Goal: Task Accomplishment & Management: Manage account settings

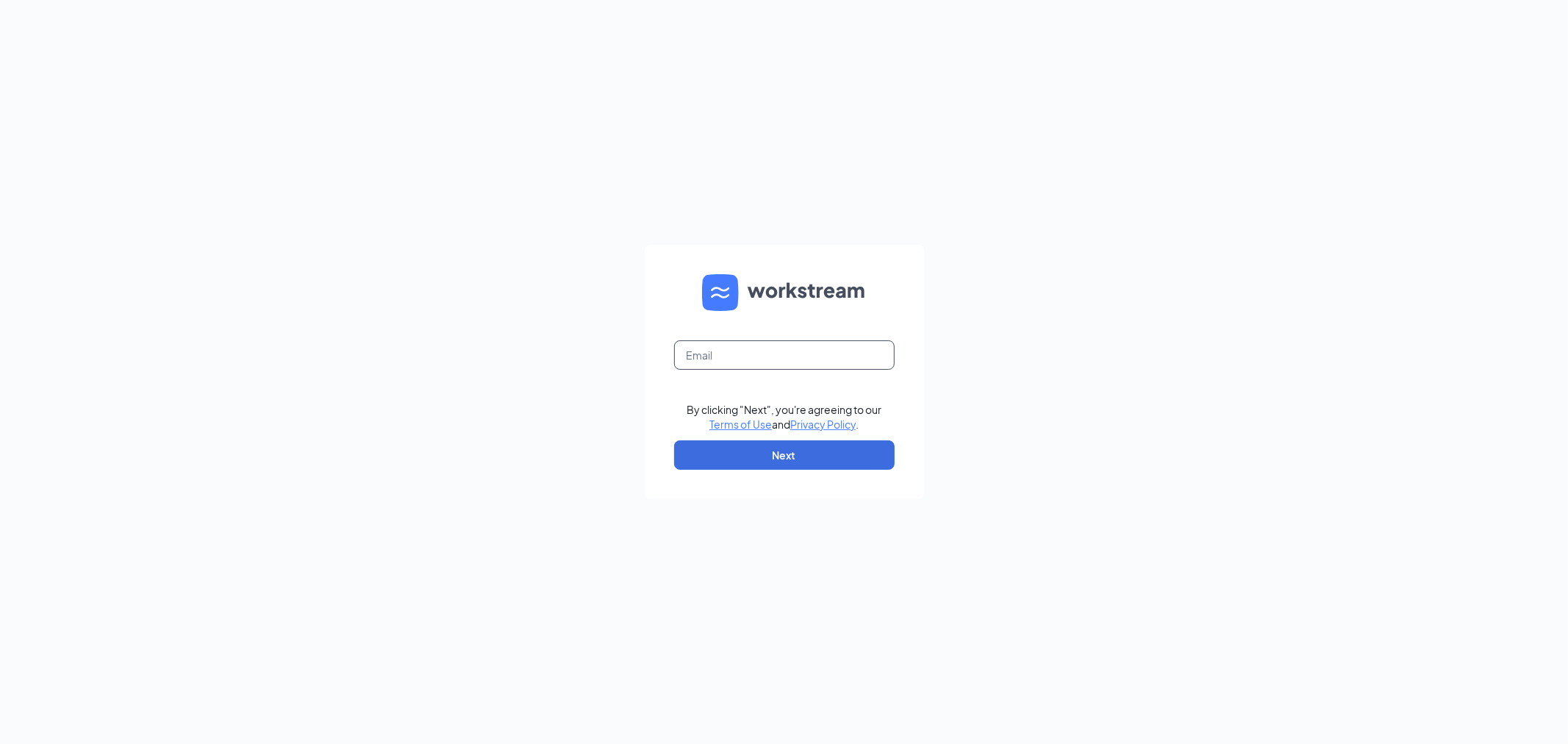
click at [773, 363] on input "text" at bounding box center [784, 355] width 220 height 29
type input "[EMAIL_ADDRESS][DOMAIN_NAME]"
click at [881, 462] on button "Next" at bounding box center [784, 455] width 220 height 29
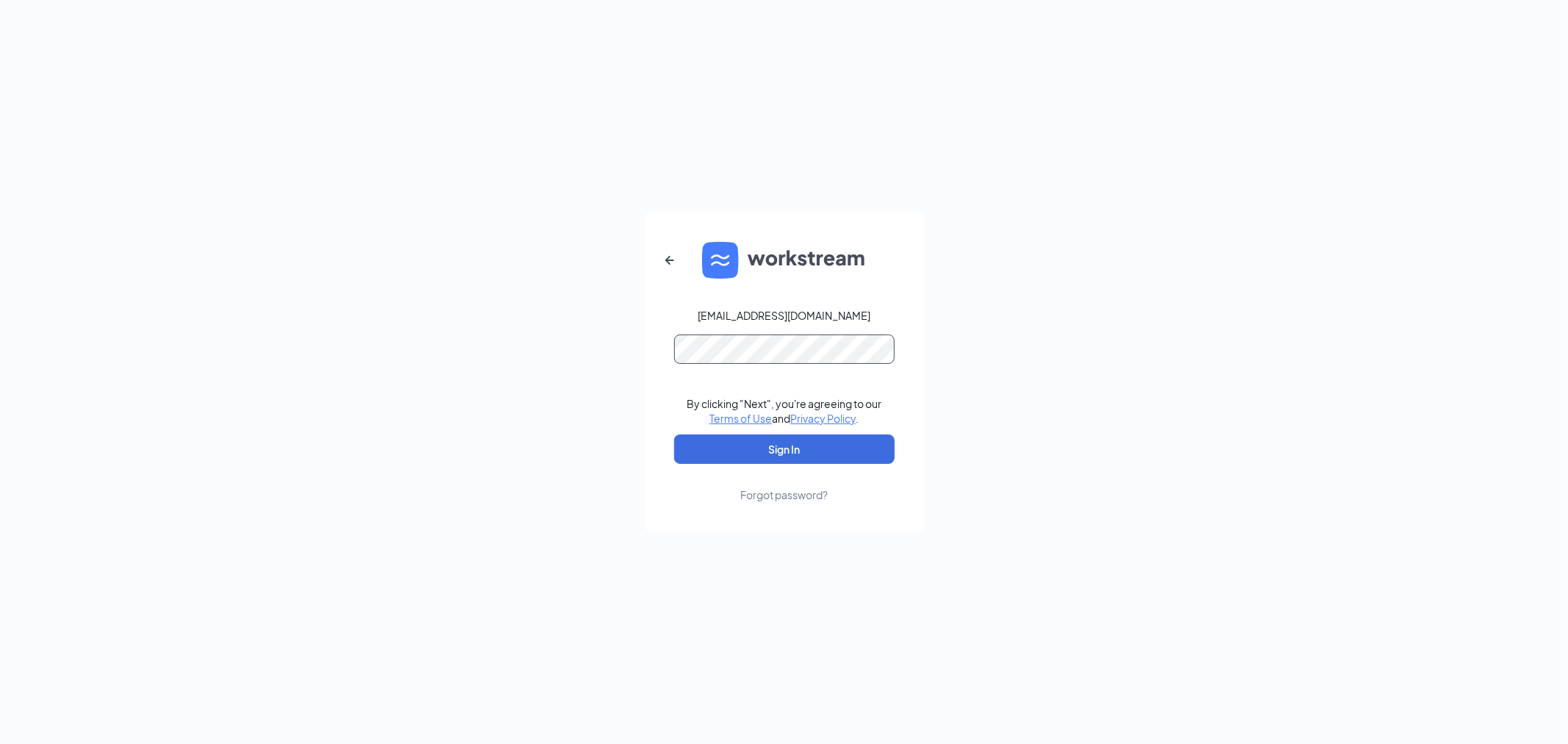
click at [674, 434] on button "Sign In" at bounding box center [784, 449] width 220 height 29
click at [836, 447] on button "Sign In" at bounding box center [784, 449] width 220 height 29
click at [674, 434] on button "Sign In" at bounding box center [784, 449] width 220 height 29
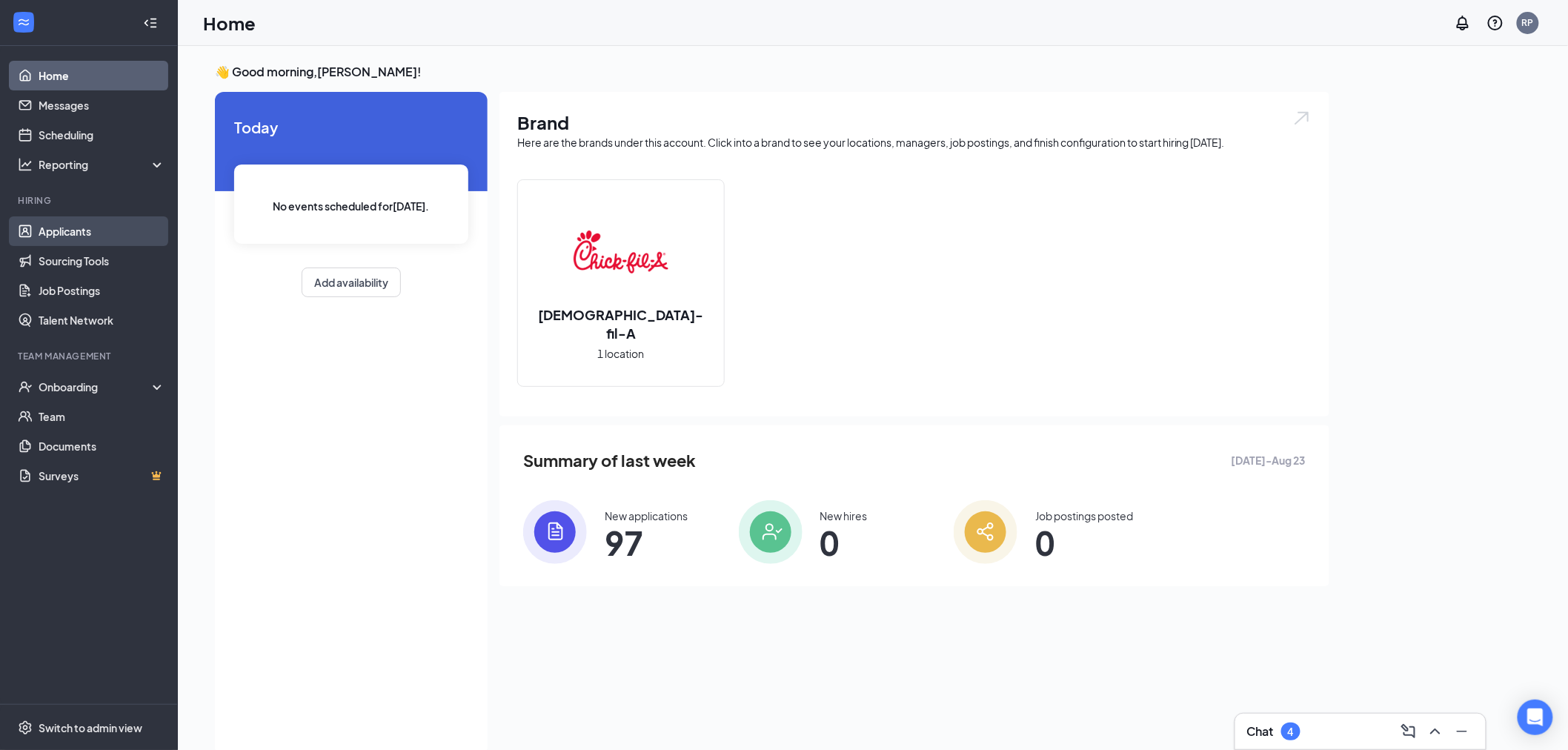
click at [113, 237] on link "Applicants" at bounding box center [102, 231] width 127 height 30
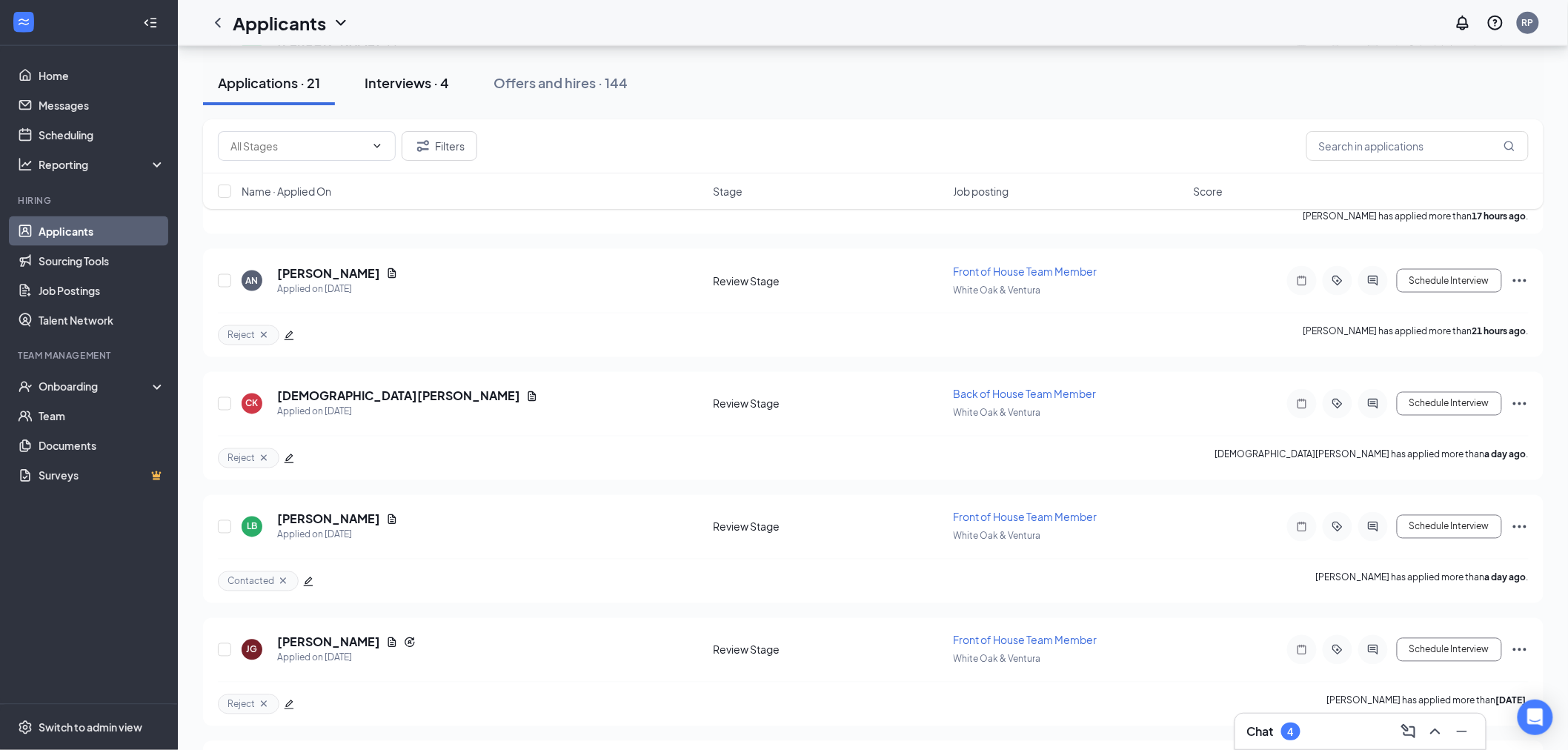
scroll to position [1041, 0]
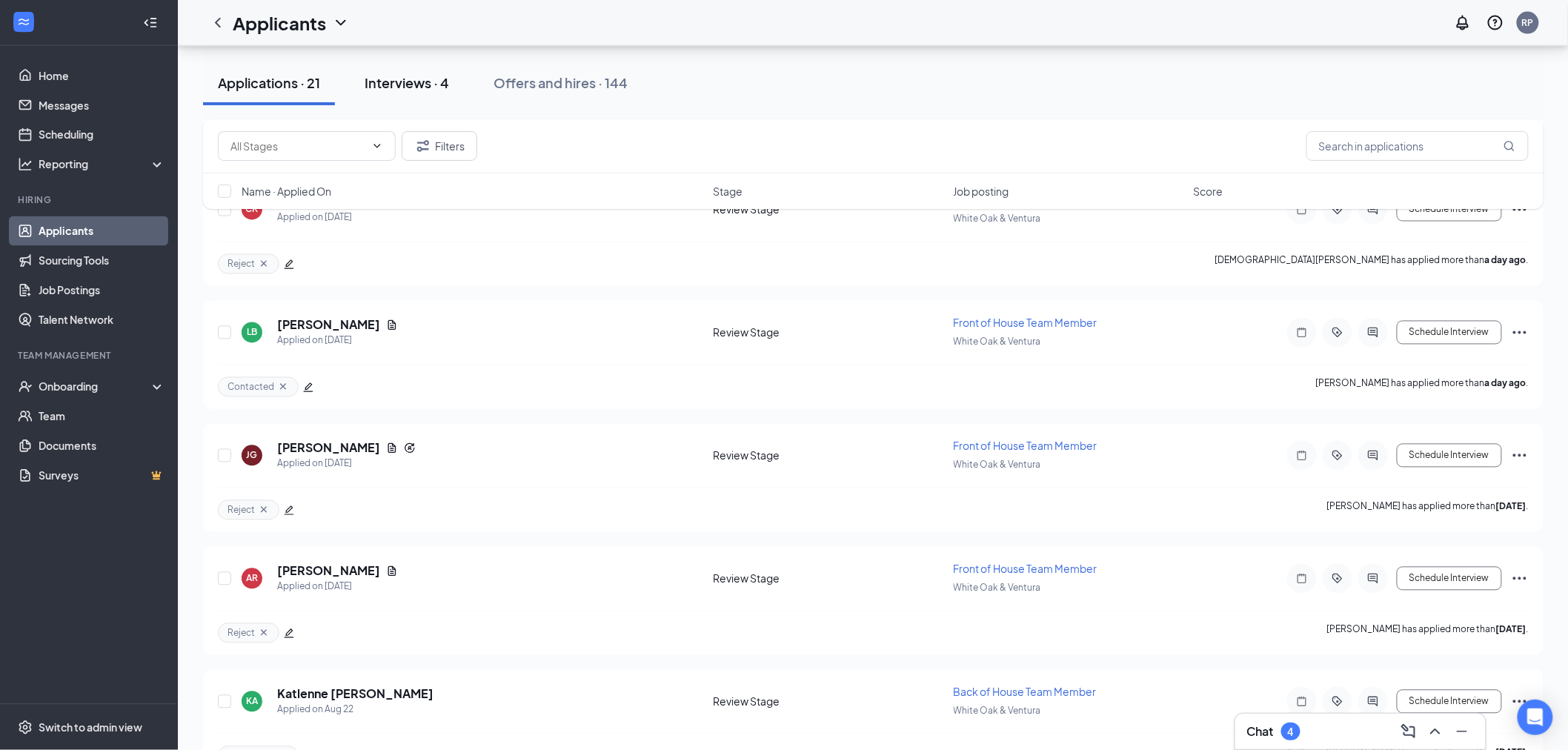
click at [397, 81] on div "Interviews · 4" at bounding box center [407, 83] width 84 height 19
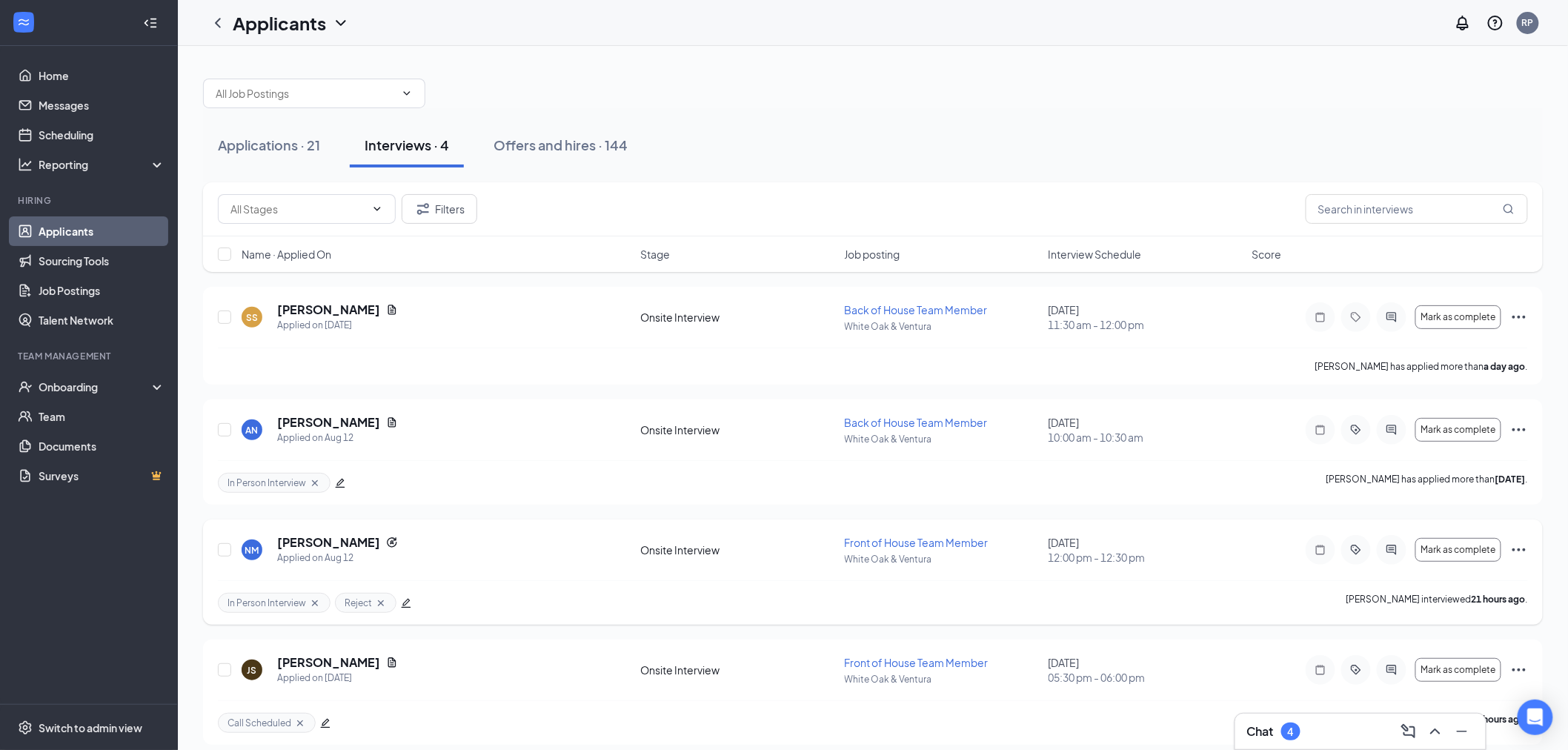
click at [1523, 556] on icon "Ellipses" at bounding box center [1519, 550] width 18 height 18
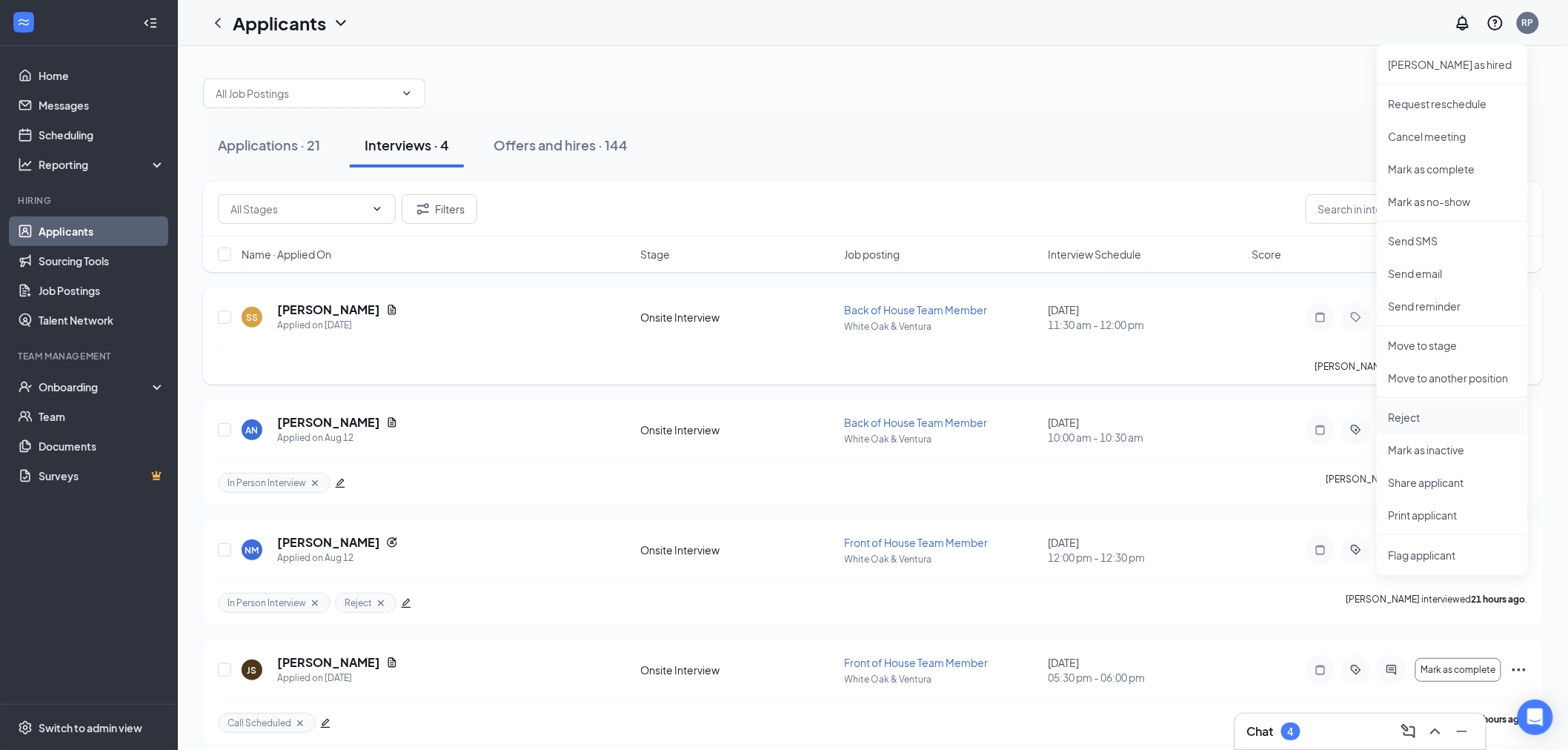
click at [1416, 418] on p "Reject" at bounding box center [1452, 417] width 127 height 15
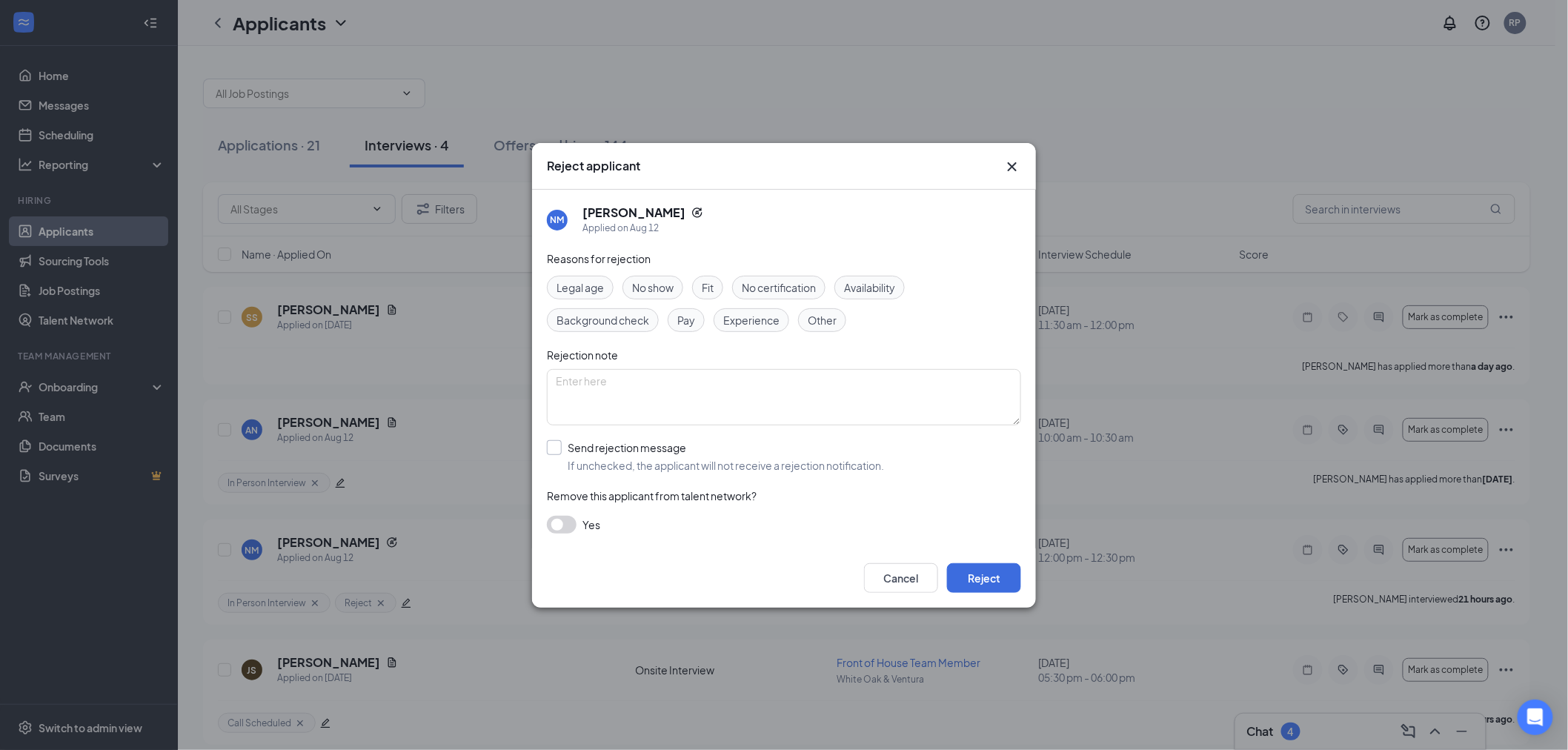
click at [557, 454] on input "Send rejection message If unchecked, the applicant will not receive a rejection…" at bounding box center [715, 457] width 337 height 33
checkbox input "true"
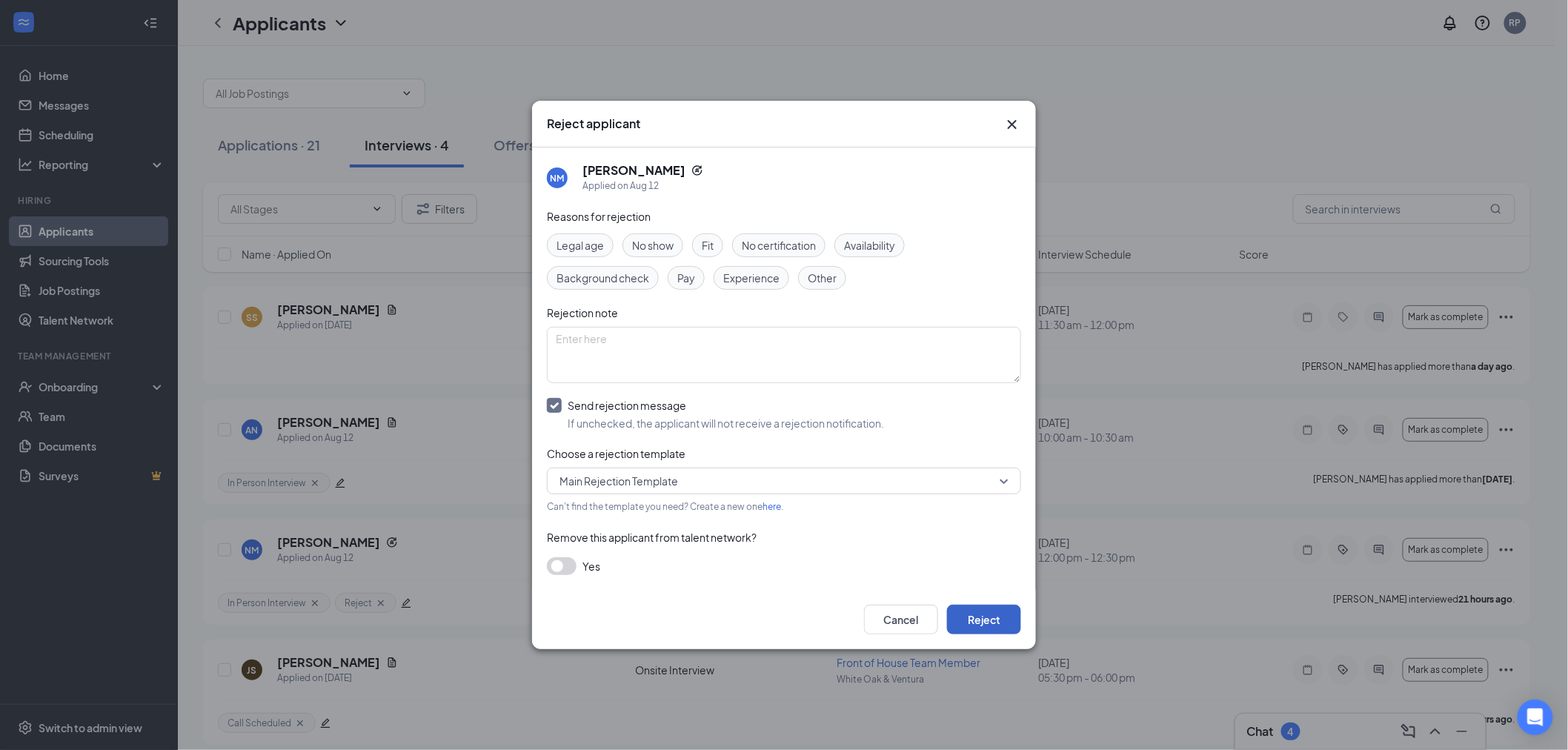
click at [966, 616] on button "Reject" at bounding box center [984, 619] width 74 height 30
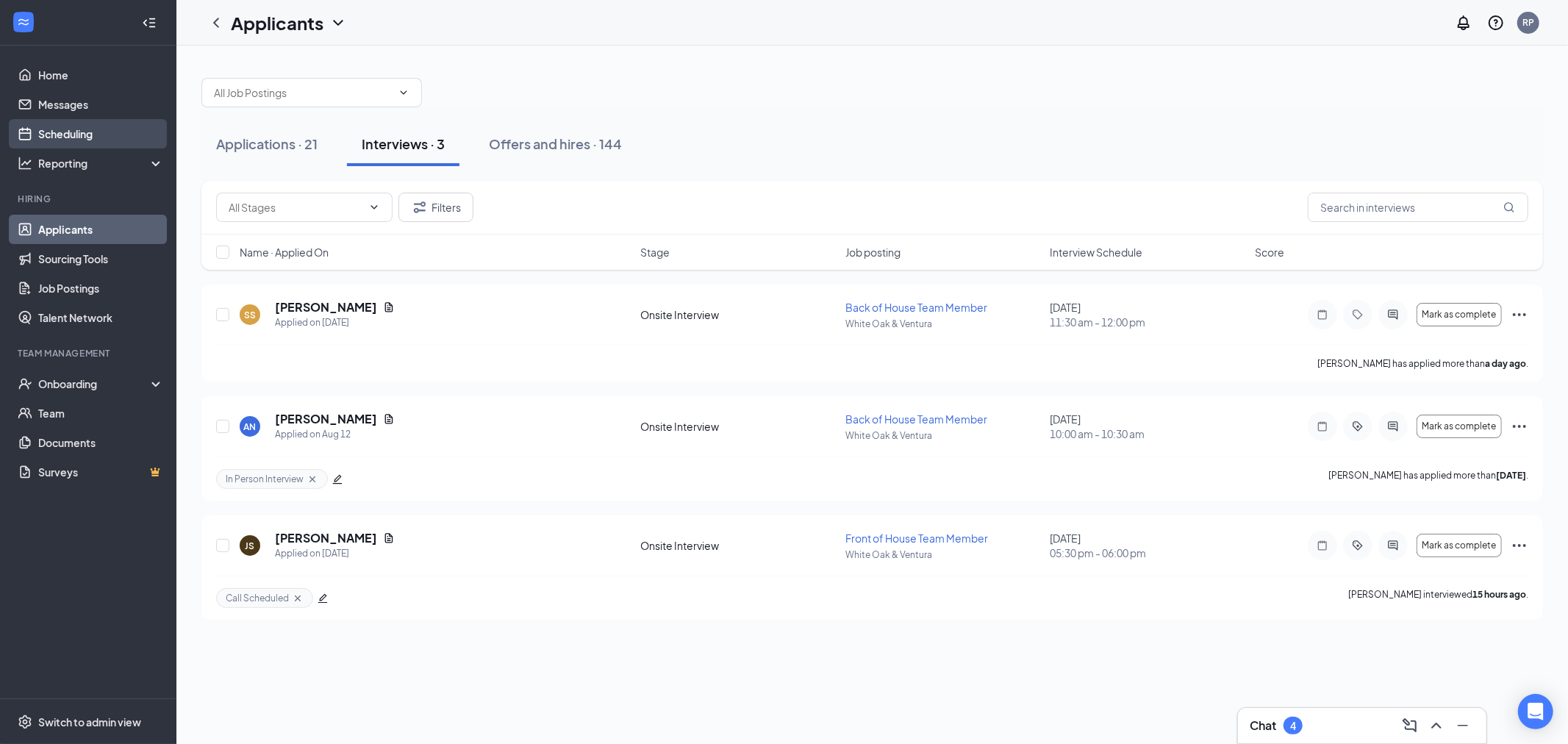
click at [38, 131] on link "Scheduling" at bounding box center [101, 133] width 126 height 29
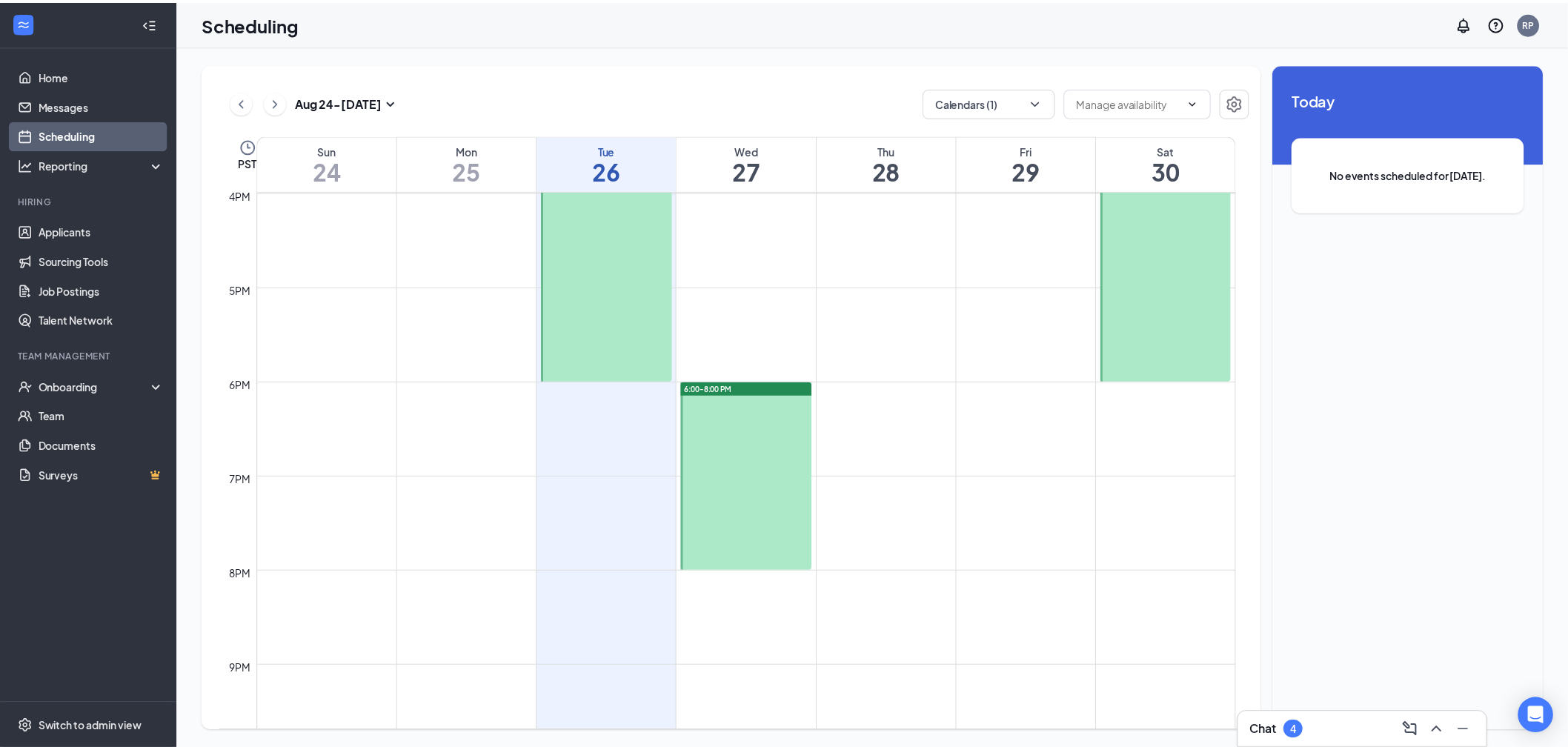
scroll to position [1736, 0]
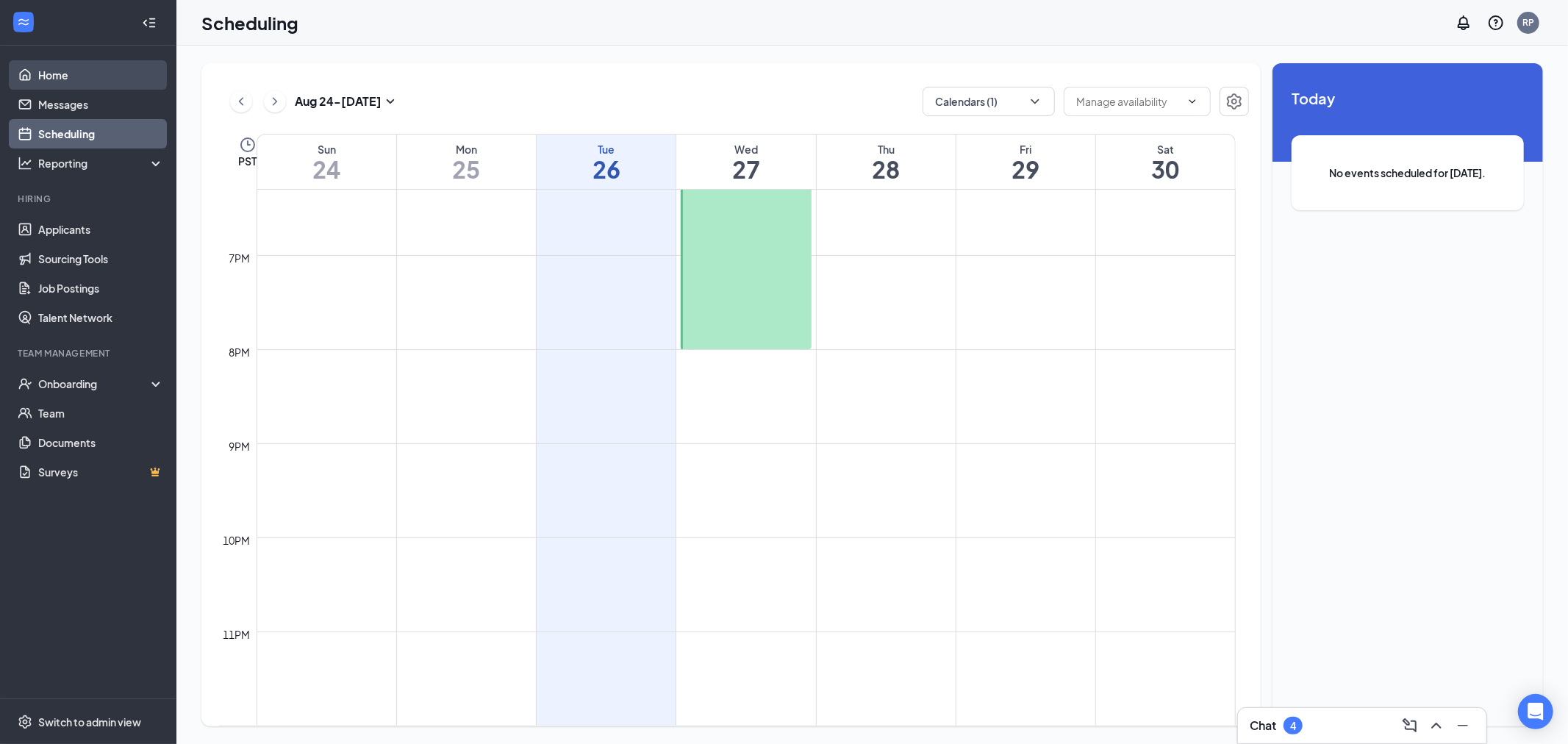
click at [133, 71] on link "Home" at bounding box center [101, 75] width 126 height 29
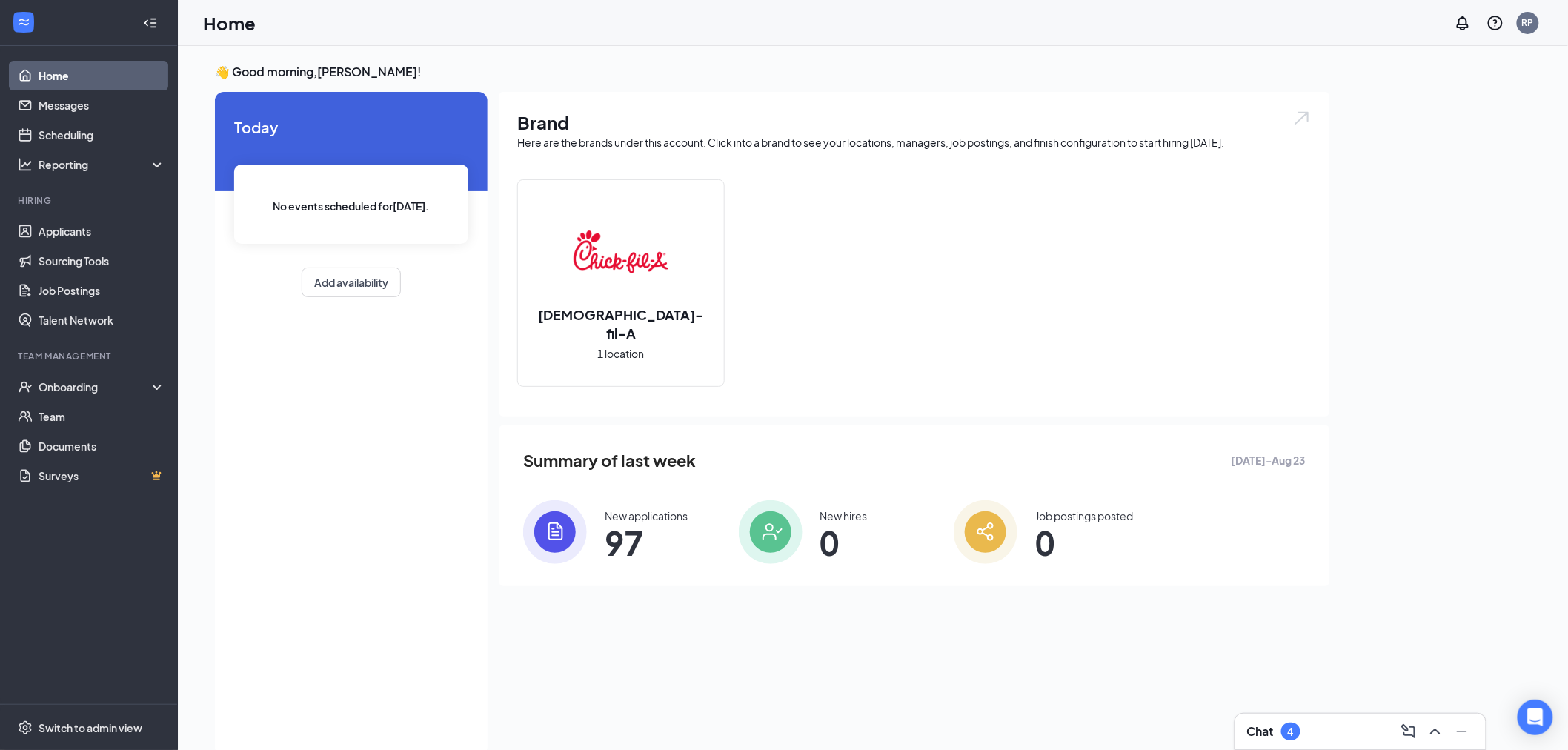
click at [1338, 730] on div "Chat 4" at bounding box center [1361, 731] width 227 height 23
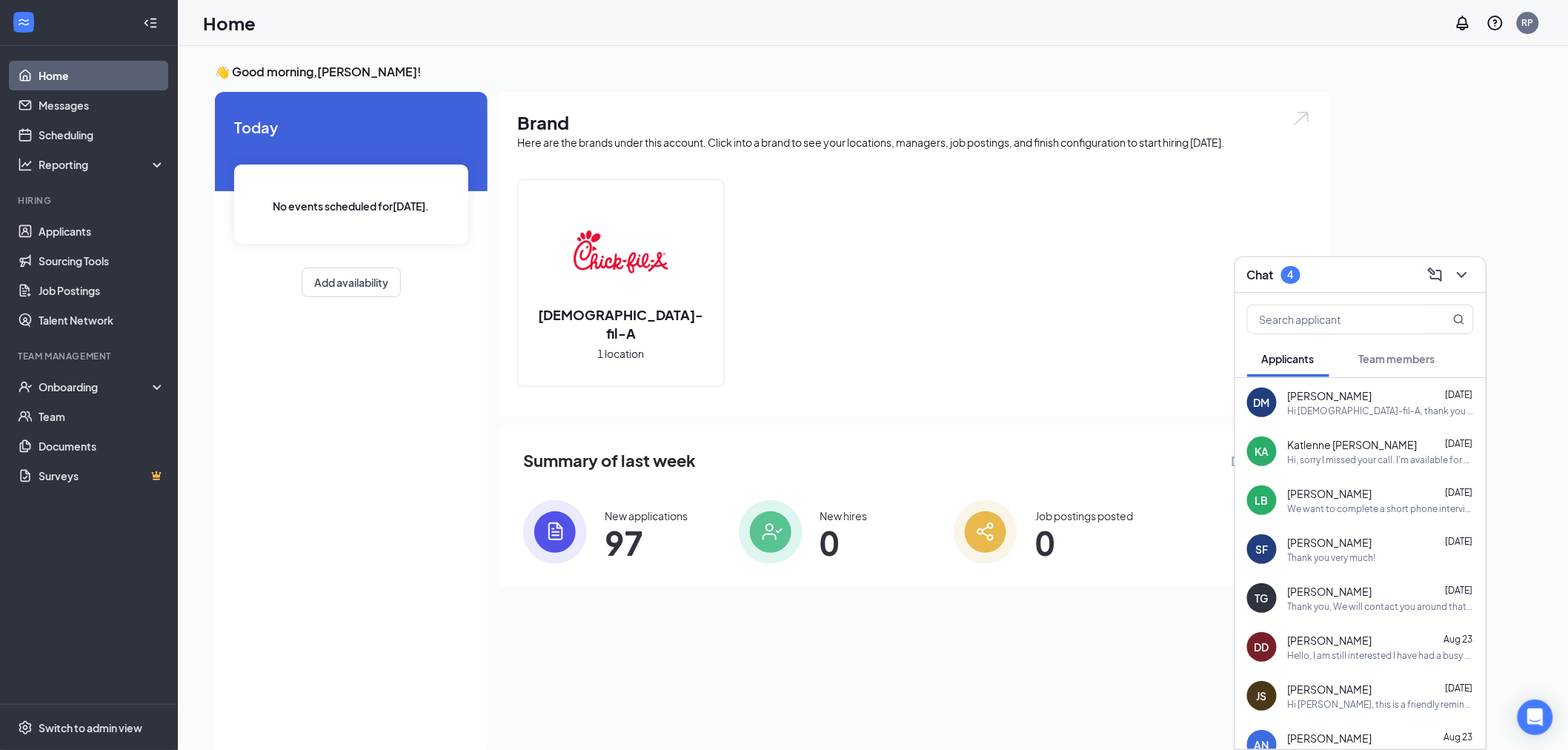
click at [1329, 450] on span "Katlenne [PERSON_NAME]" at bounding box center [1353, 444] width 130 height 15
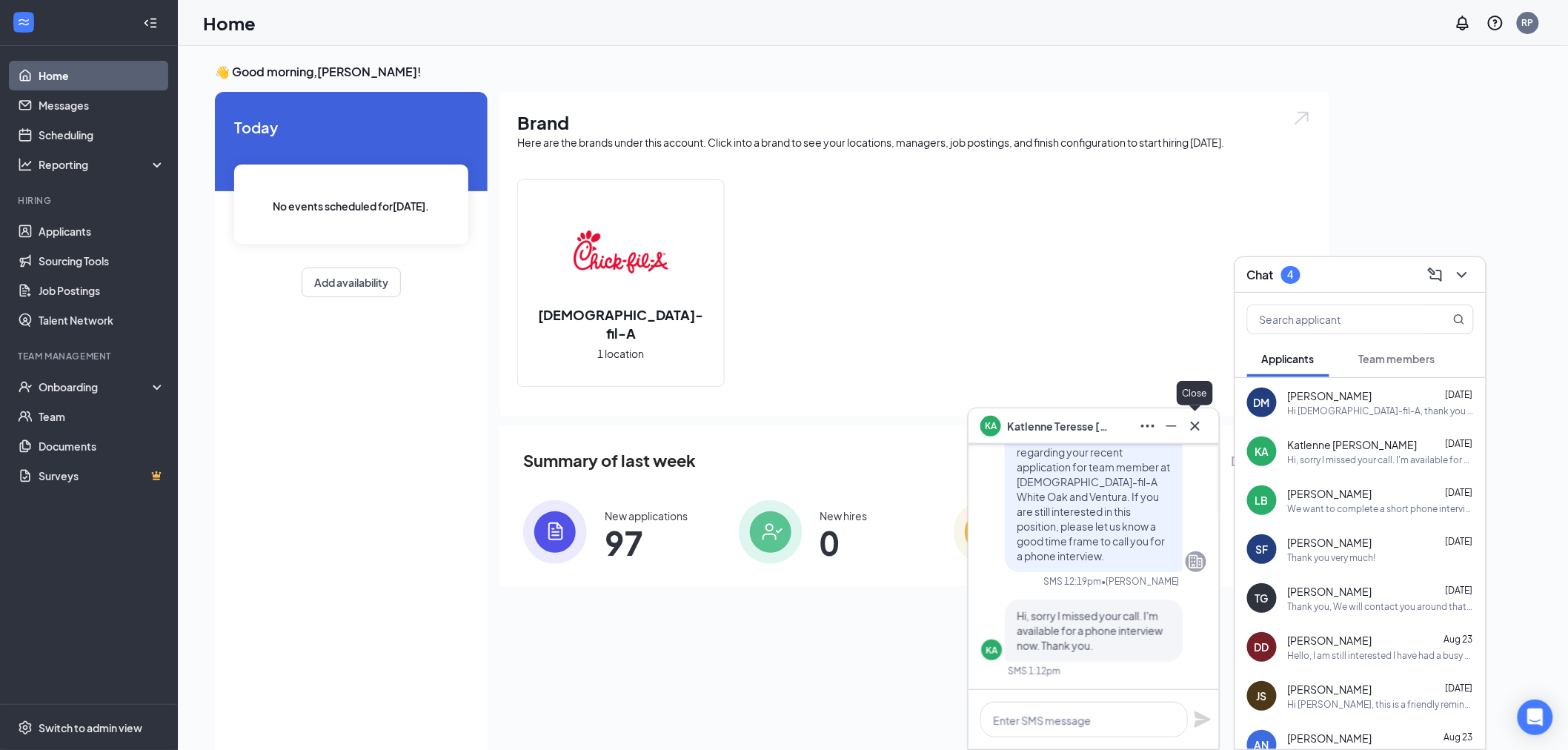
click at [1186, 432] on button at bounding box center [1195, 426] width 23 height 23
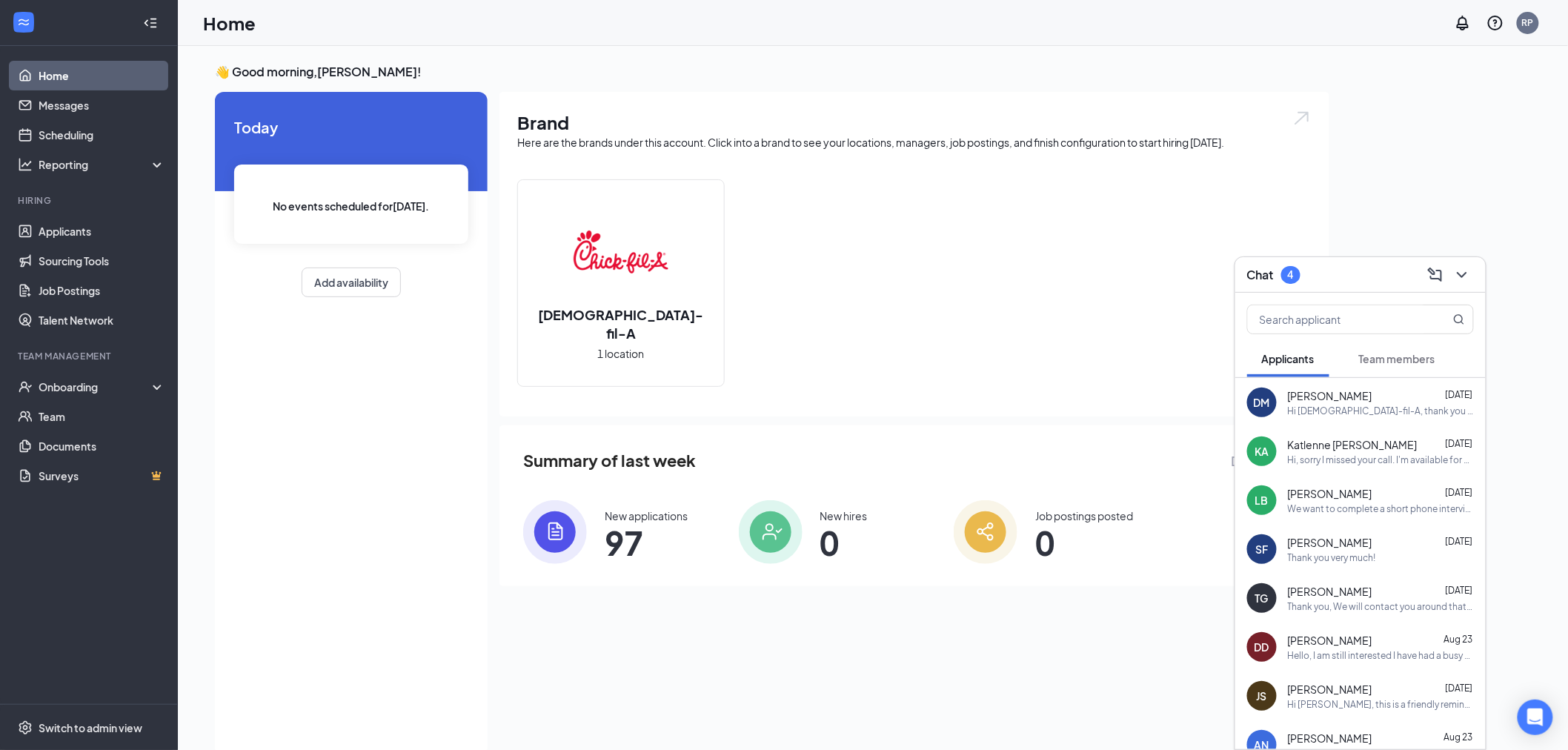
click at [1319, 410] on div "Hi [DEMOGRAPHIC_DATA]-fil-A, thank you for contacting me. I would love to give …" at bounding box center [1381, 411] width 186 height 13
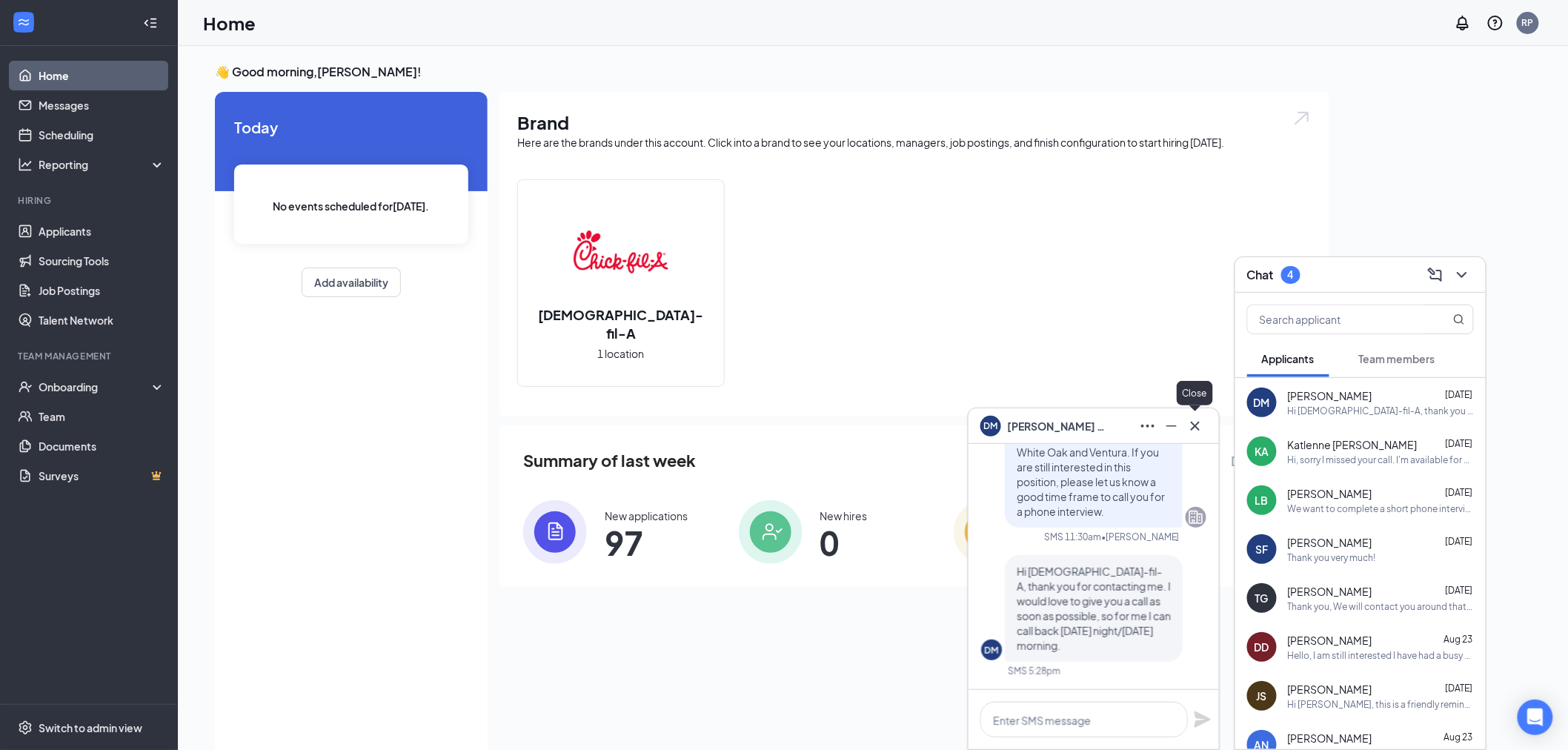
click at [1196, 424] on icon "Cross" at bounding box center [1195, 425] width 18 height 18
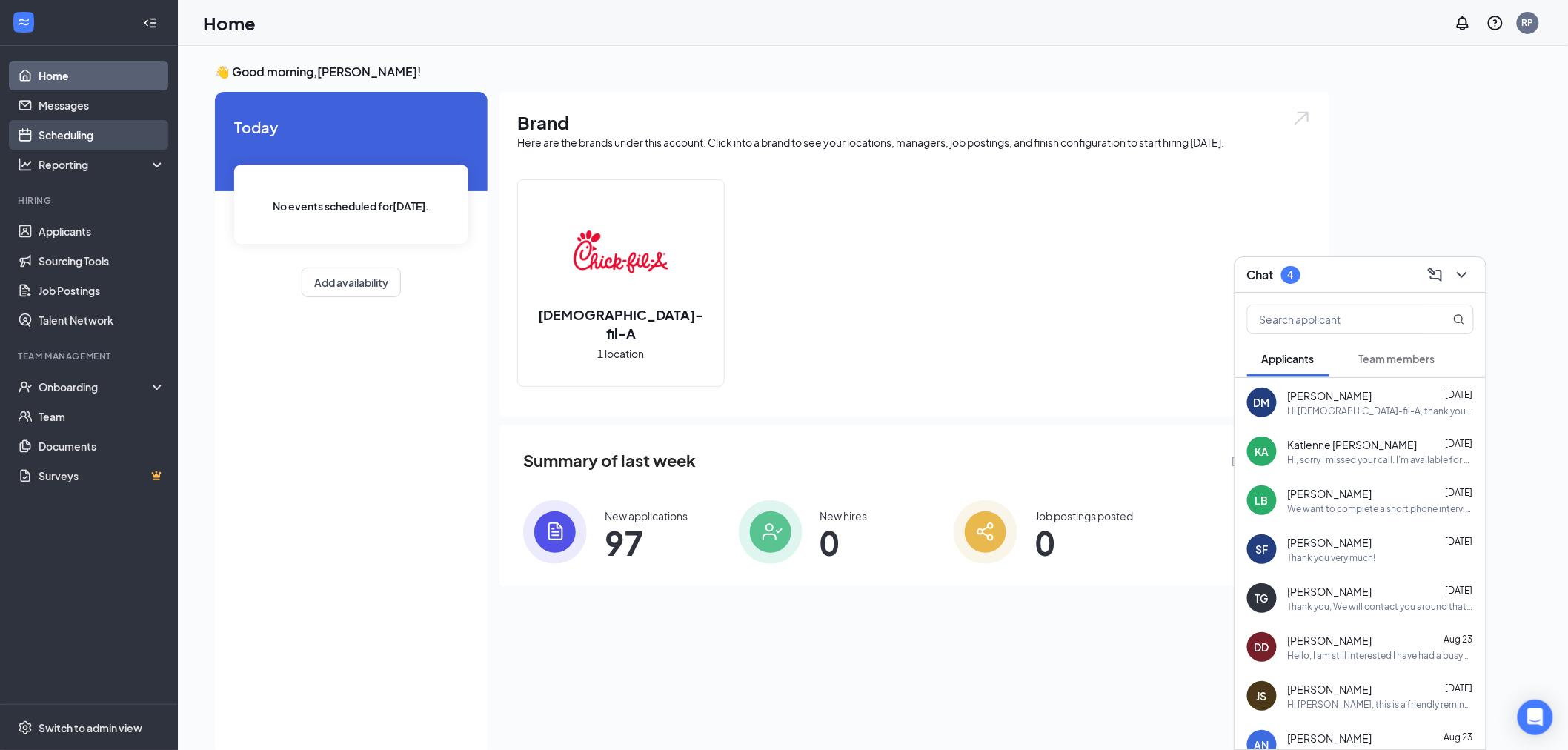
click at [38, 129] on link "Scheduling" at bounding box center [102, 135] width 127 height 30
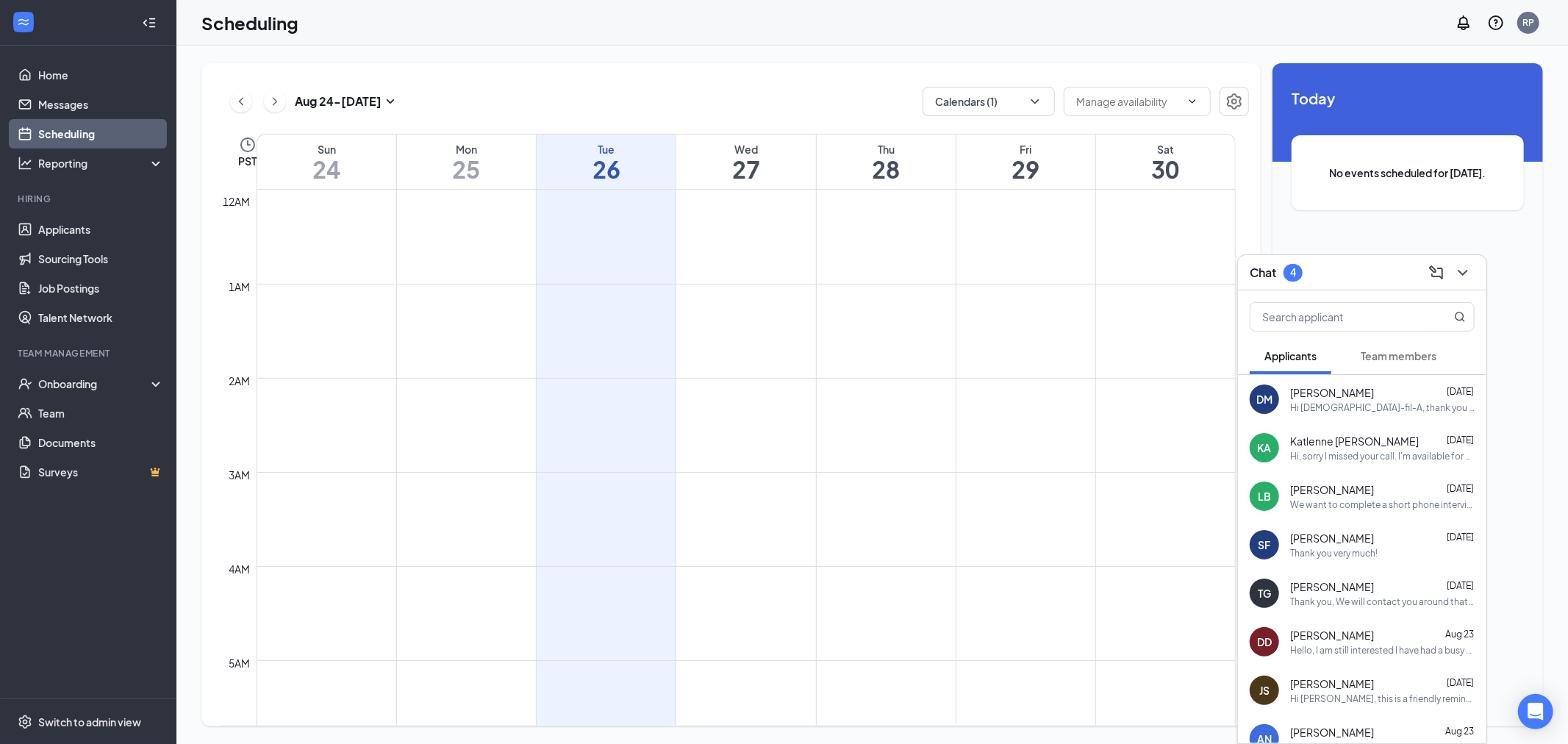
scroll to position [722, 0]
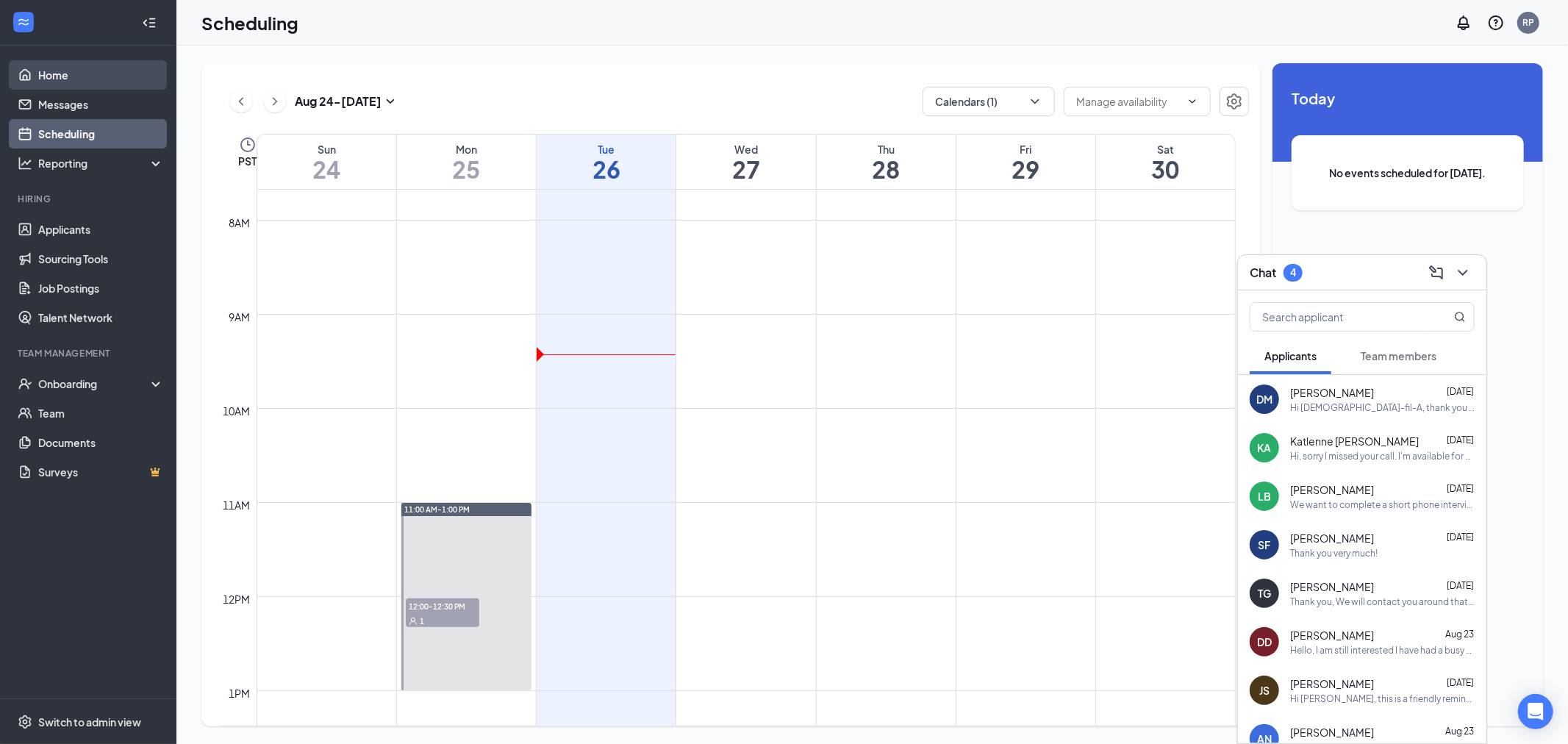
click at [38, 75] on link "Home" at bounding box center [101, 75] width 126 height 29
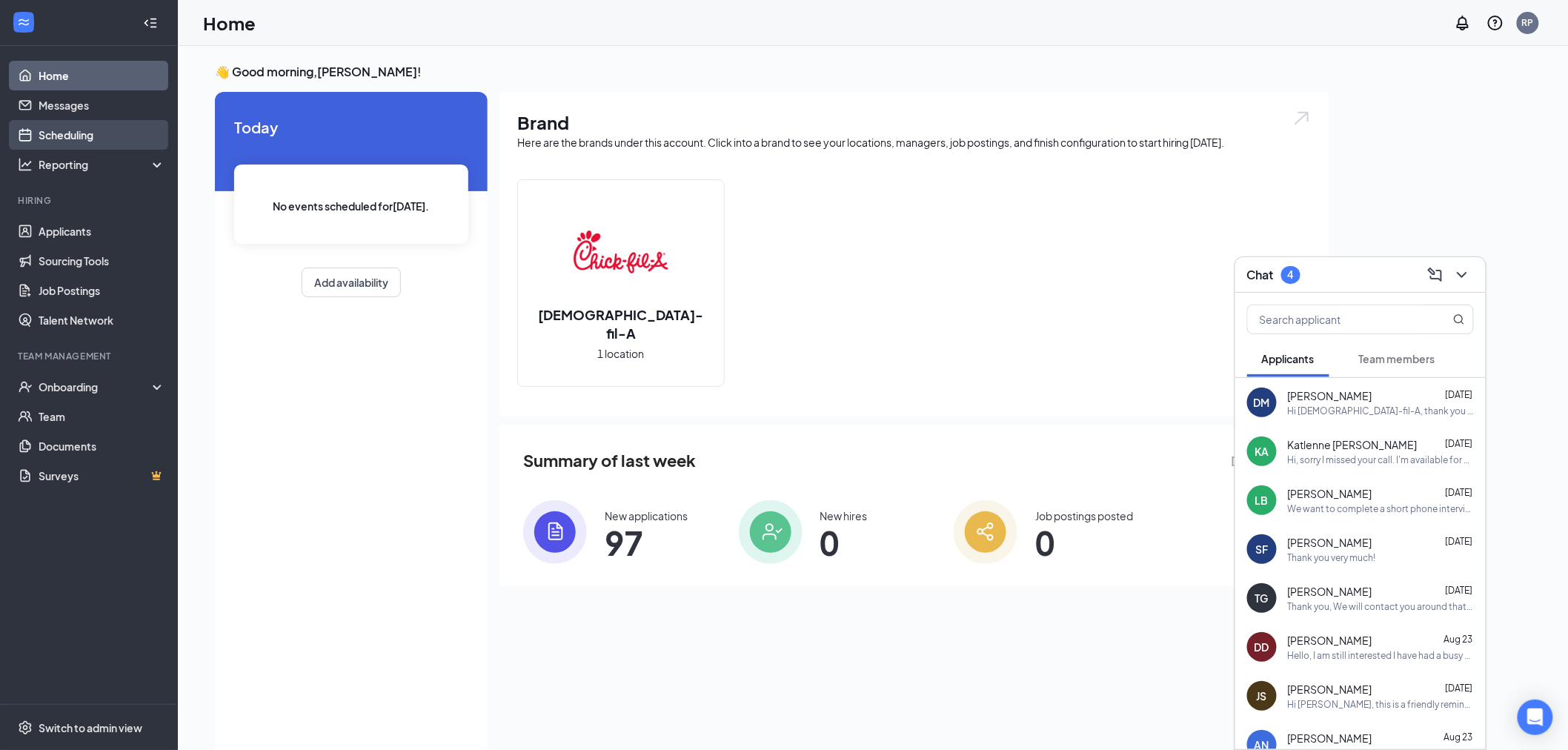
click at [41, 135] on link "Scheduling" at bounding box center [102, 135] width 127 height 30
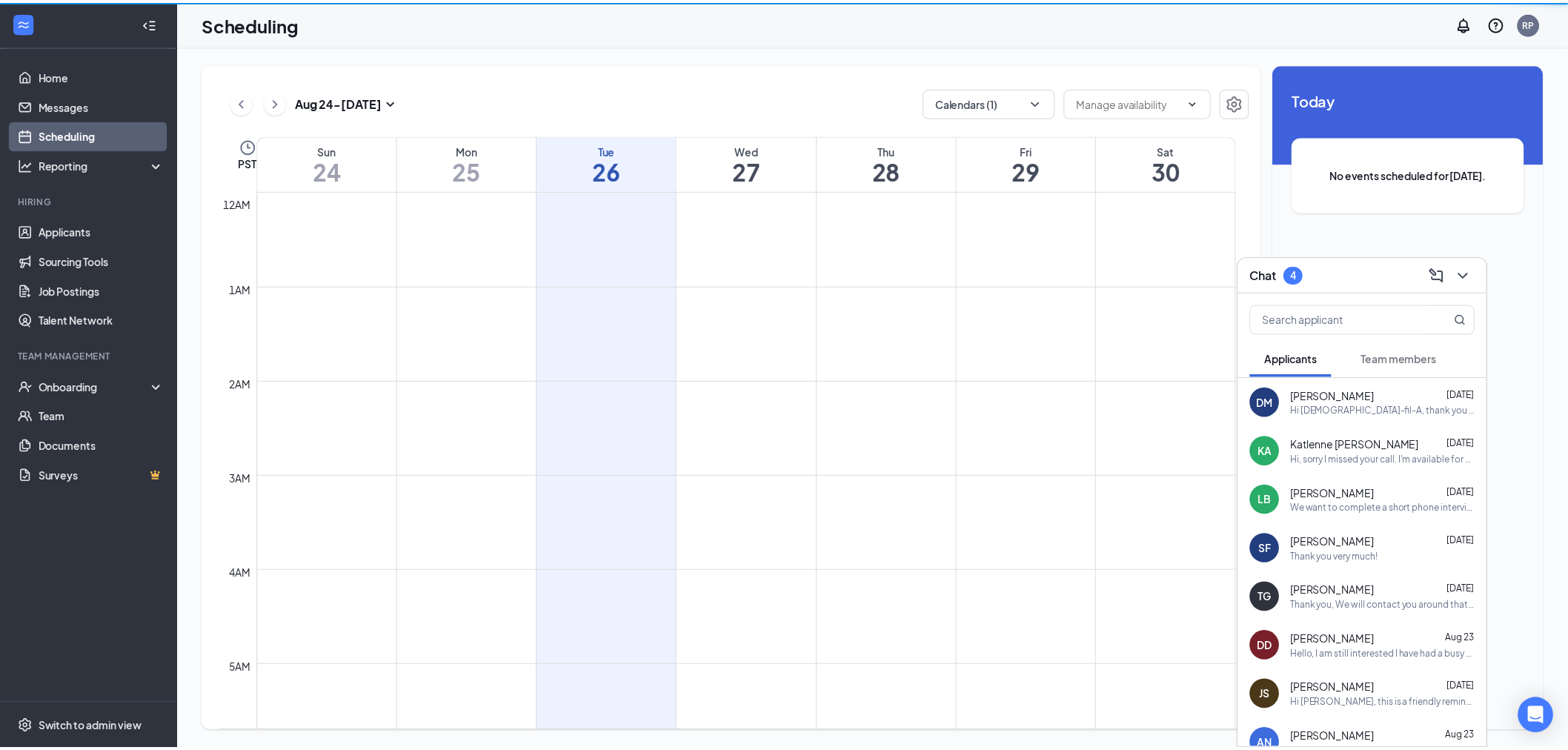
scroll to position [728, 0]
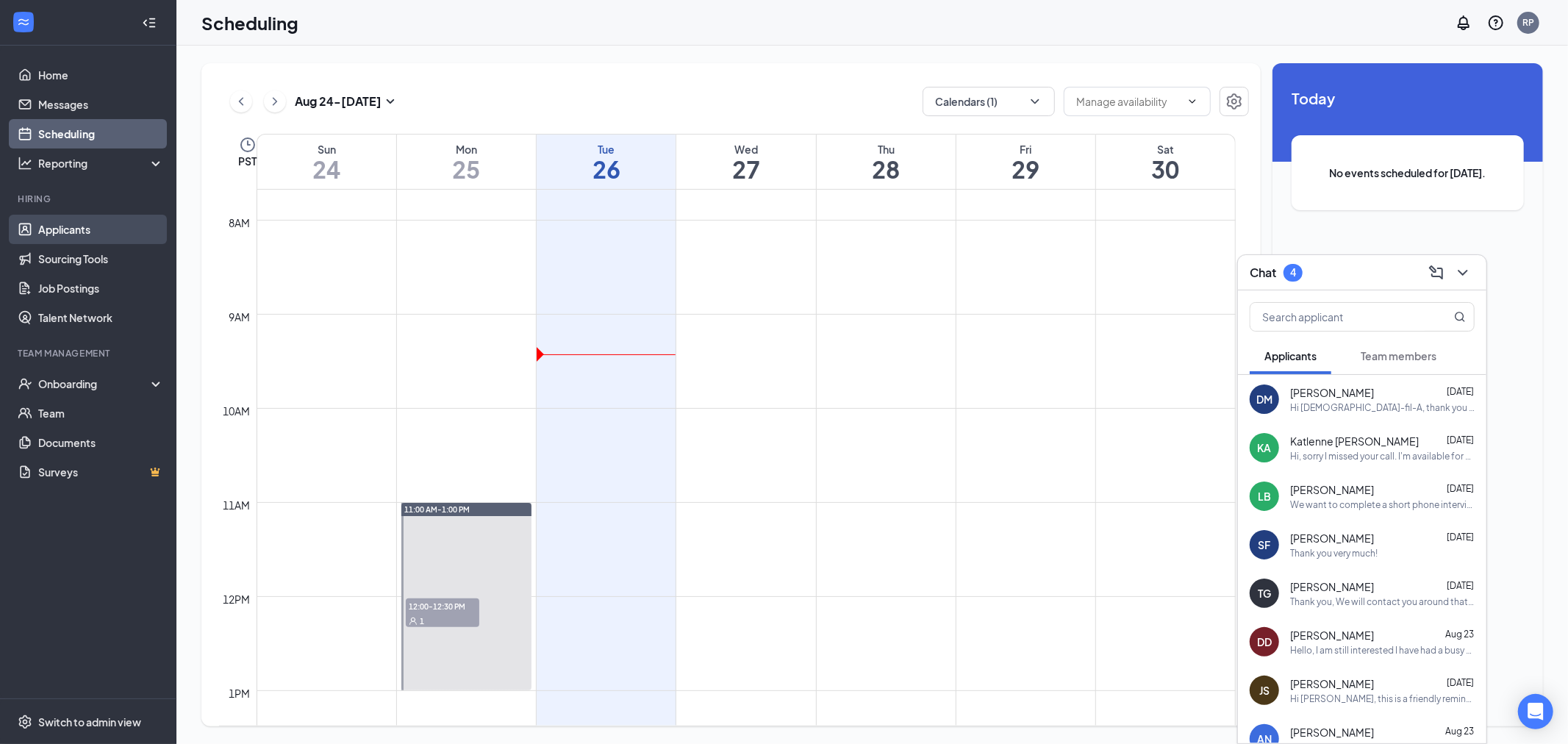
click at [67, 223] on link "Applicants" at bounding box center [101, 230] width 126 height 29
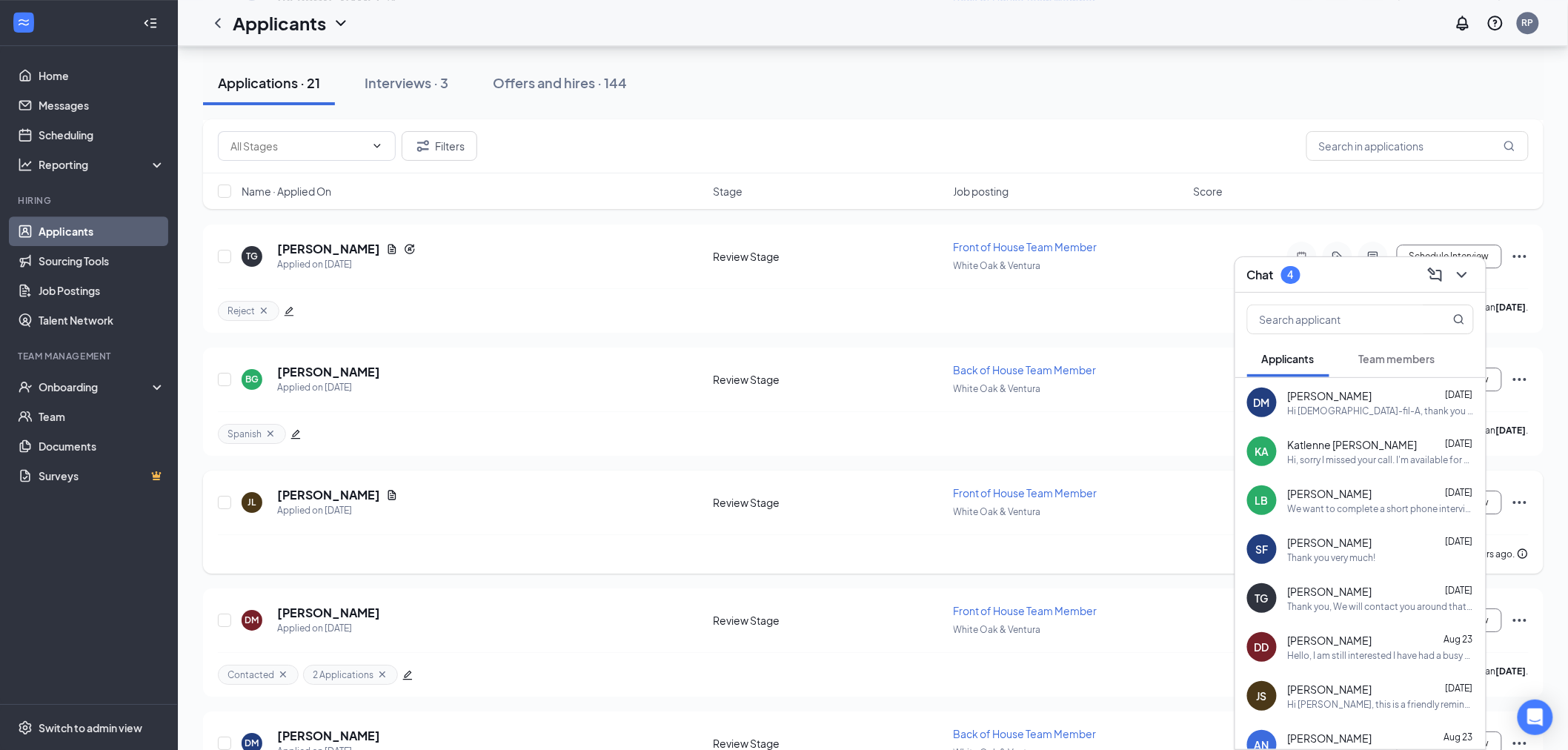
scroll to position [2054, 0]
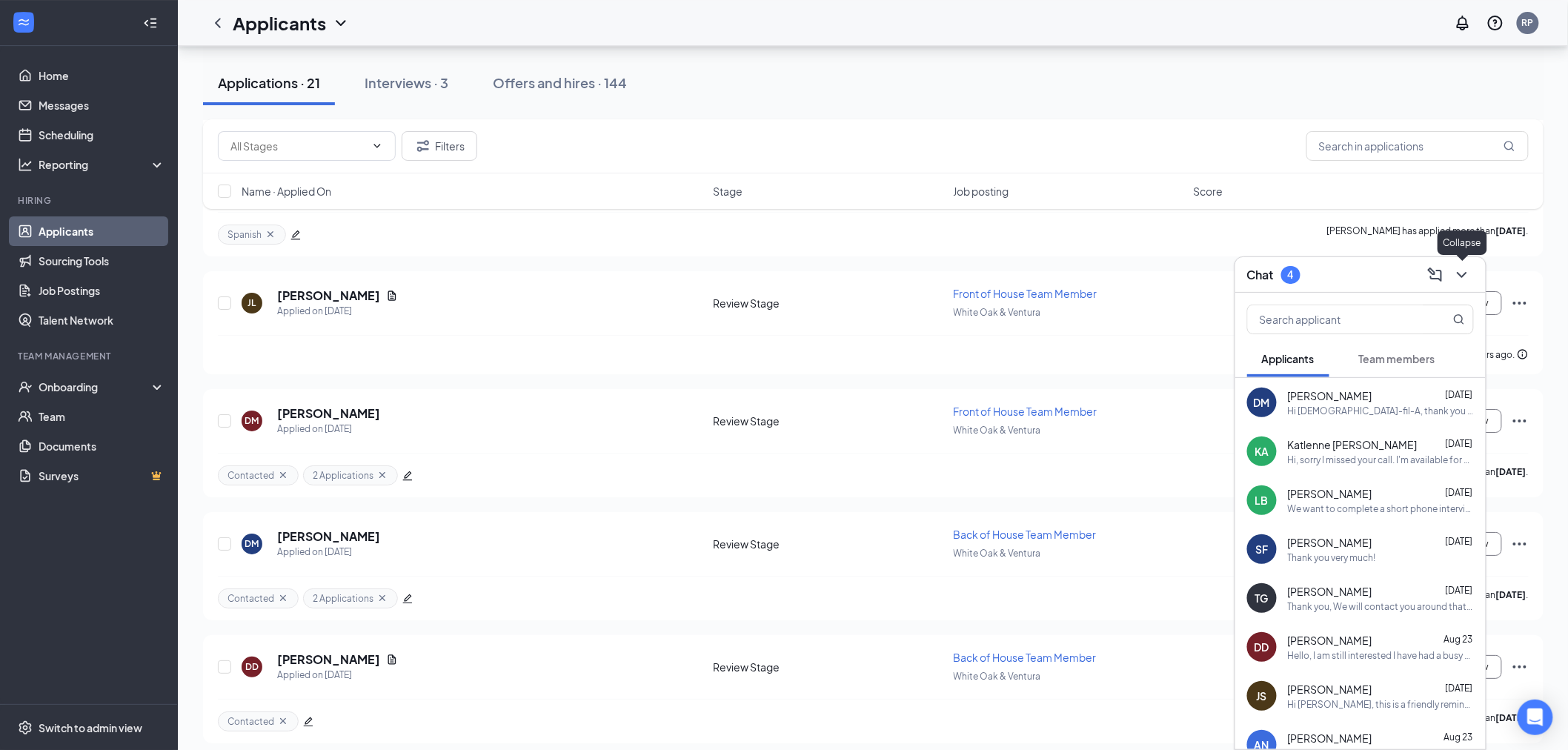
click at [1459, 278] on icon "ChevronDown" at bounding box center [1462, 275] width 18 height 18
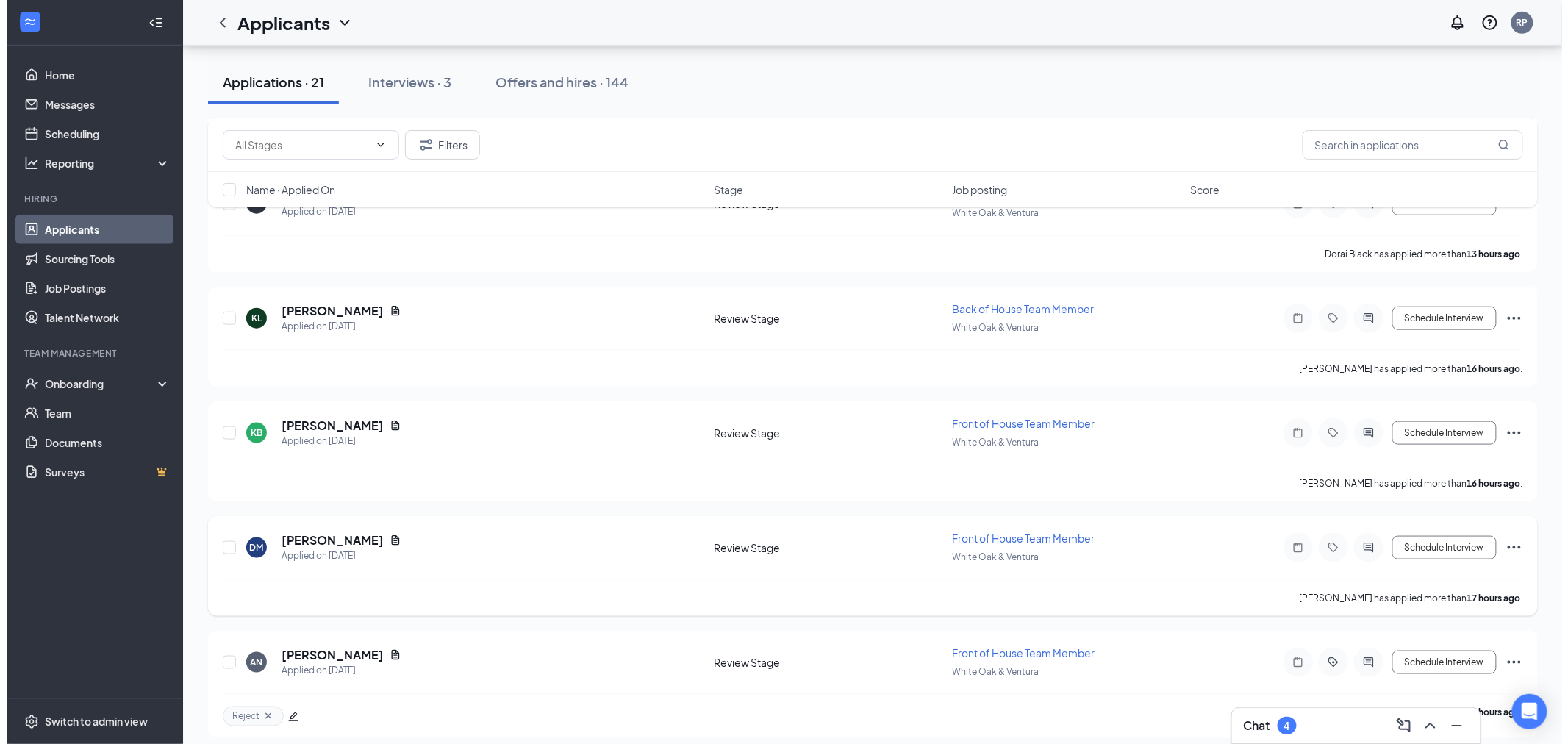
scroll to position [490, 0]
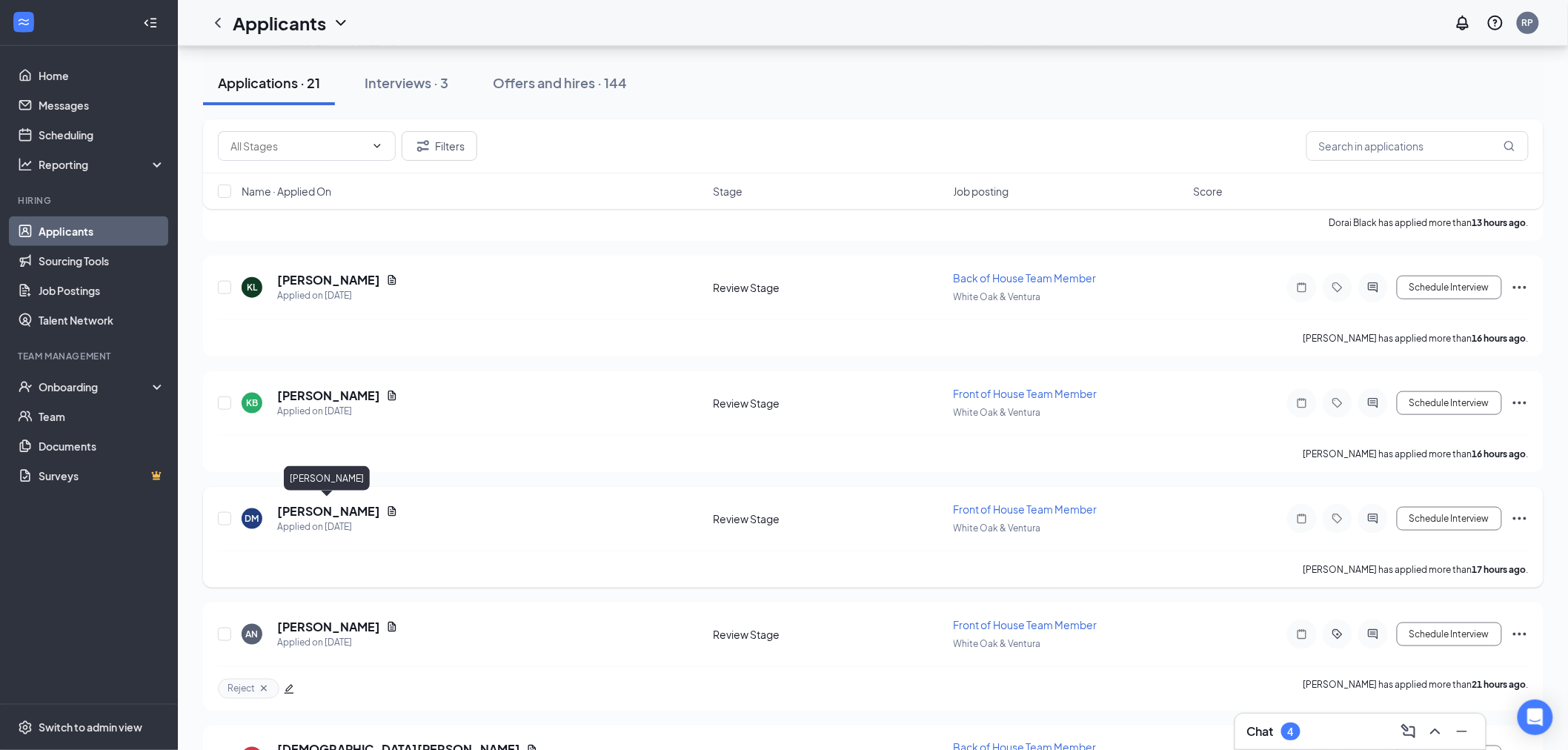
click at [329, 507] on h5 "[PERSON_NAME]" at bounding box center [328, 511] width 103 height 16
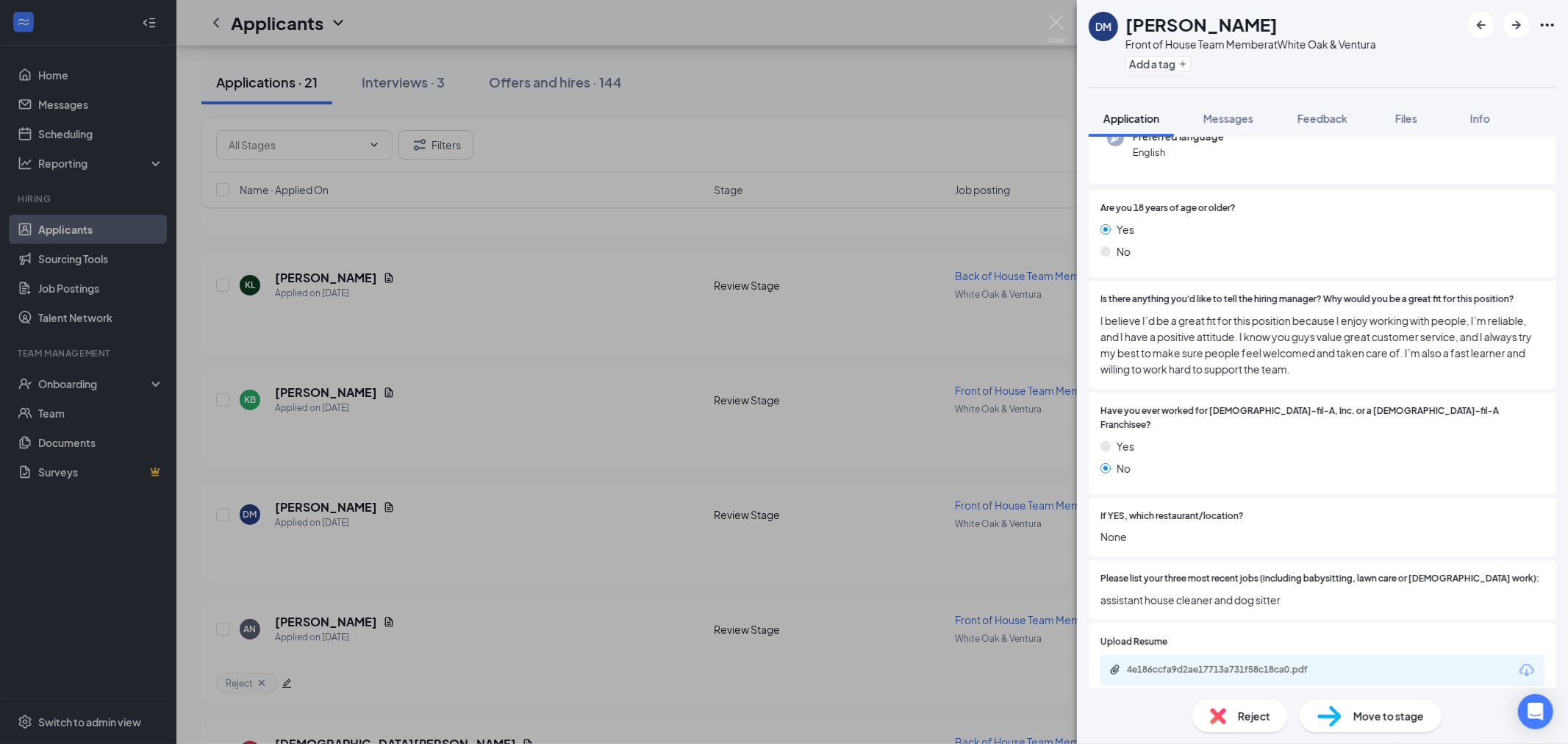
scroll to position [245, 0]
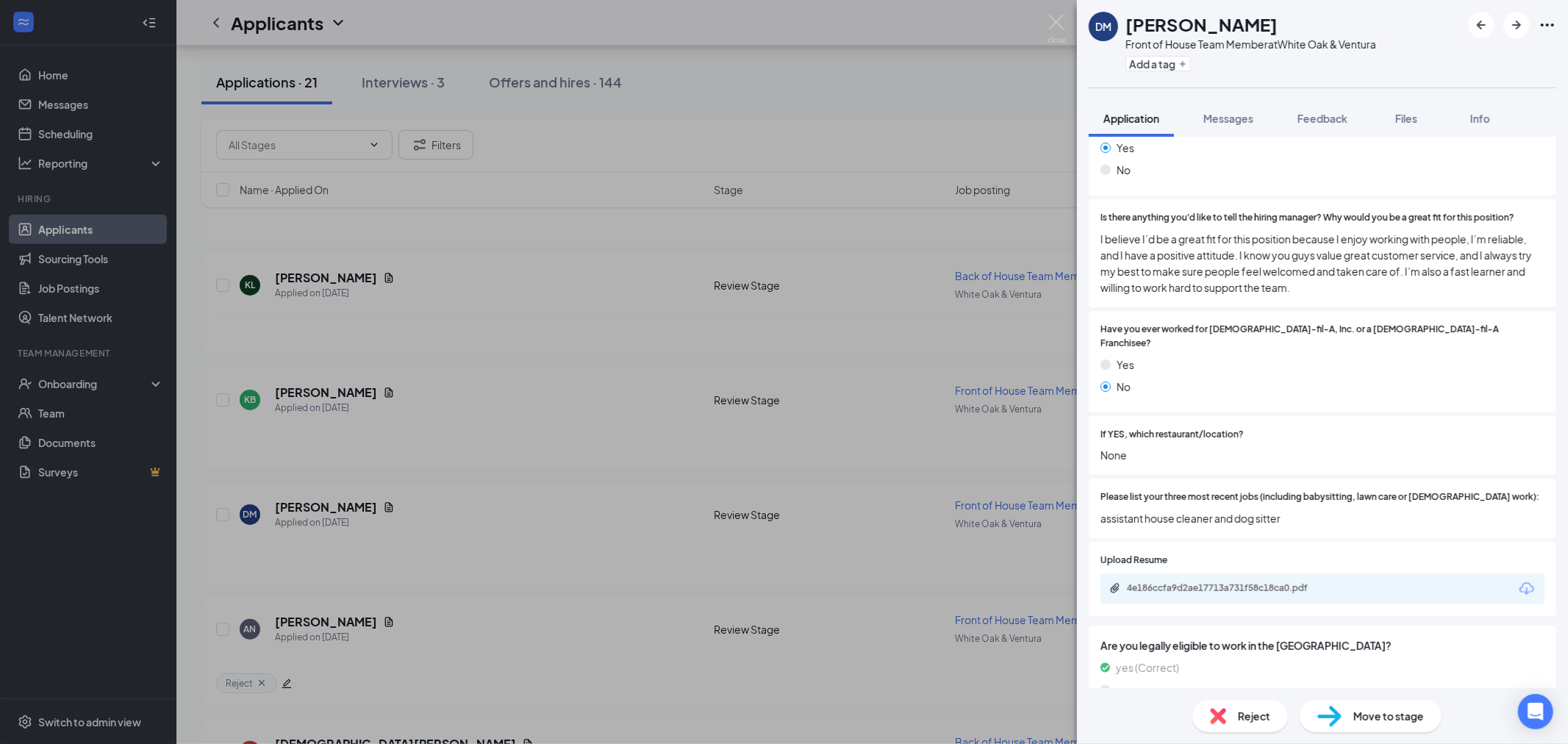
click at [451, 488] on div "DM [PERSON_NAME] Front of House Team Member at White Oak & Ventura Add a tag Ap…" at bounding box center [784, 372] width 1568 height 744
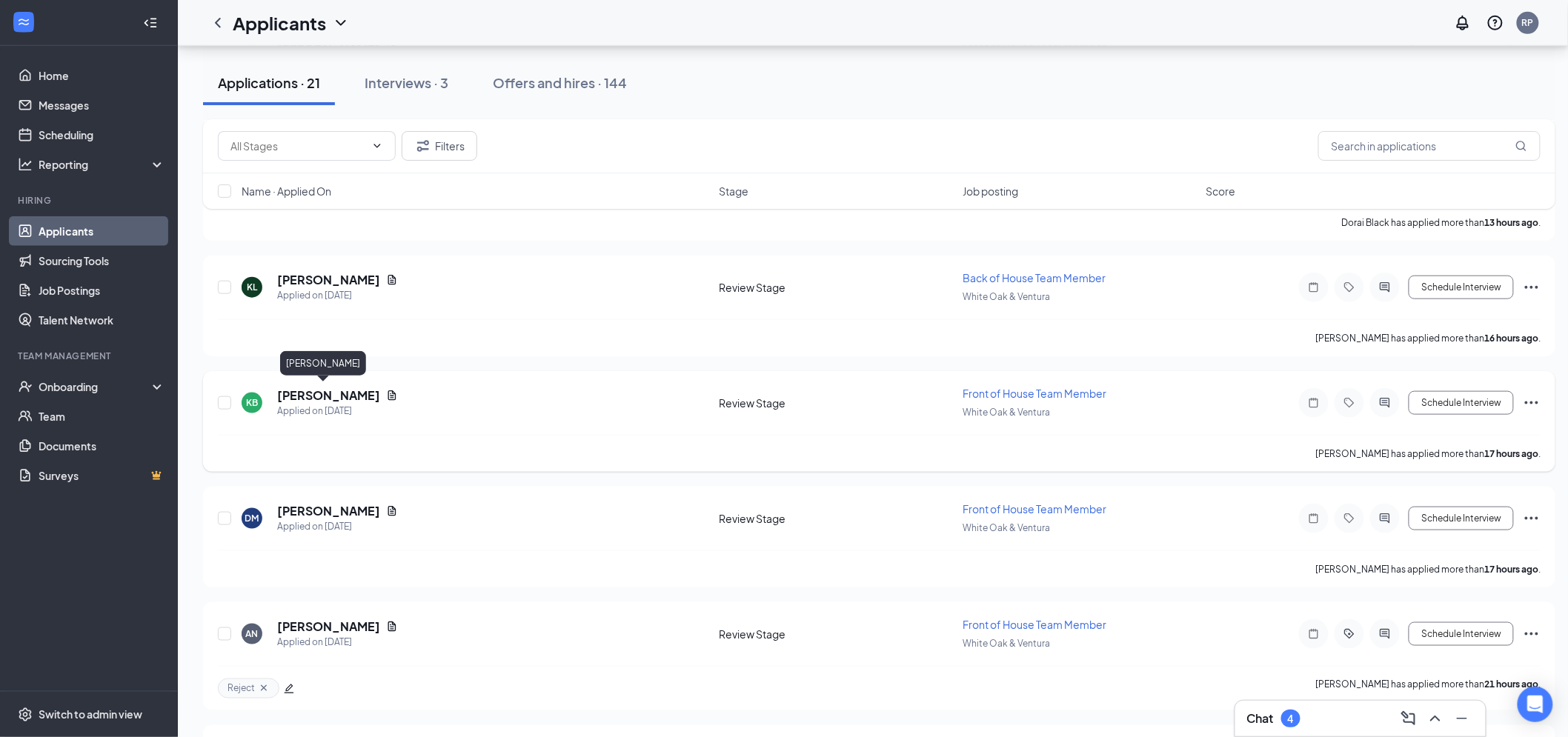
click at [299, 391] on h5 "[PERSON_NAME]" at bounding box center [328, 395] width 103 height 16
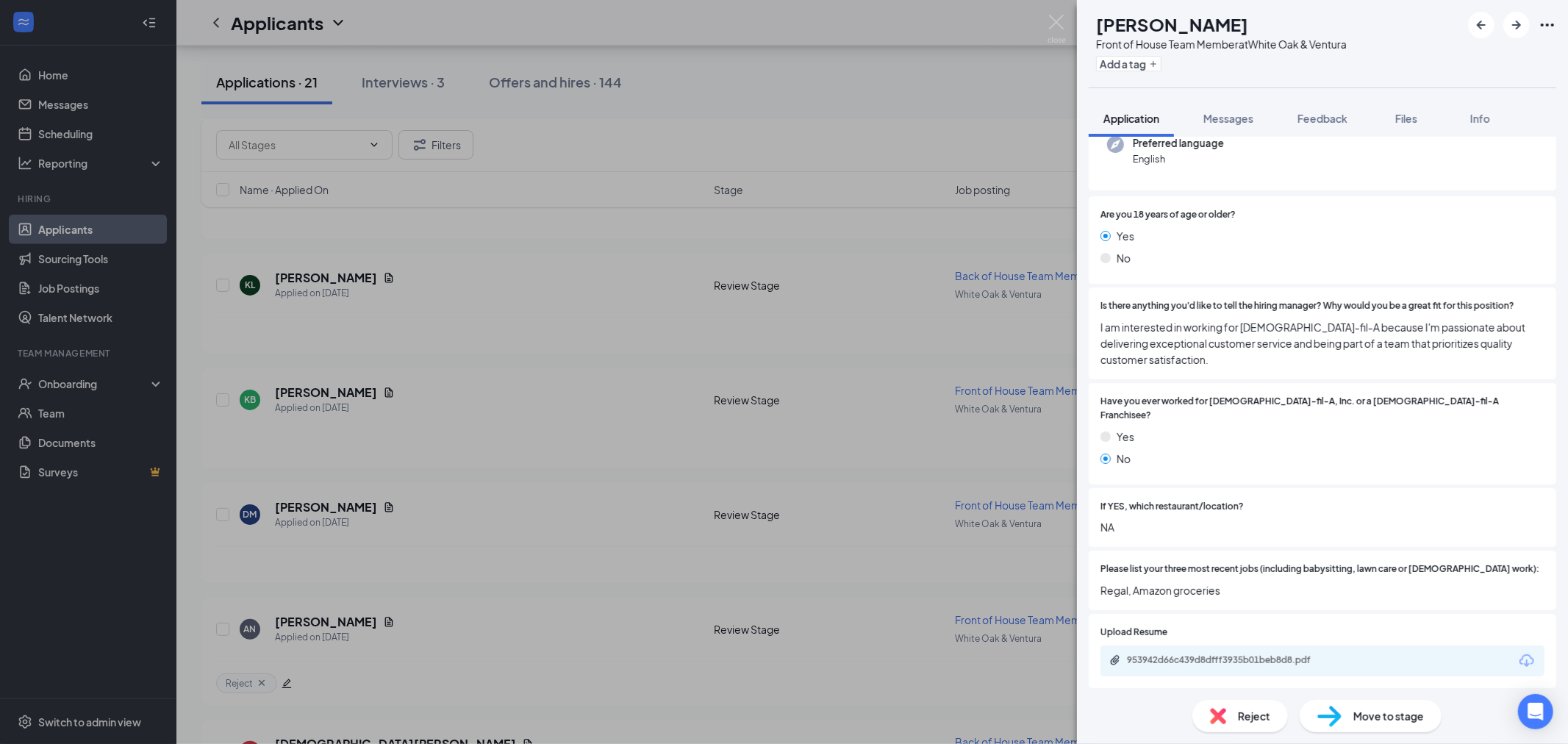
scroll to position [163, 0]
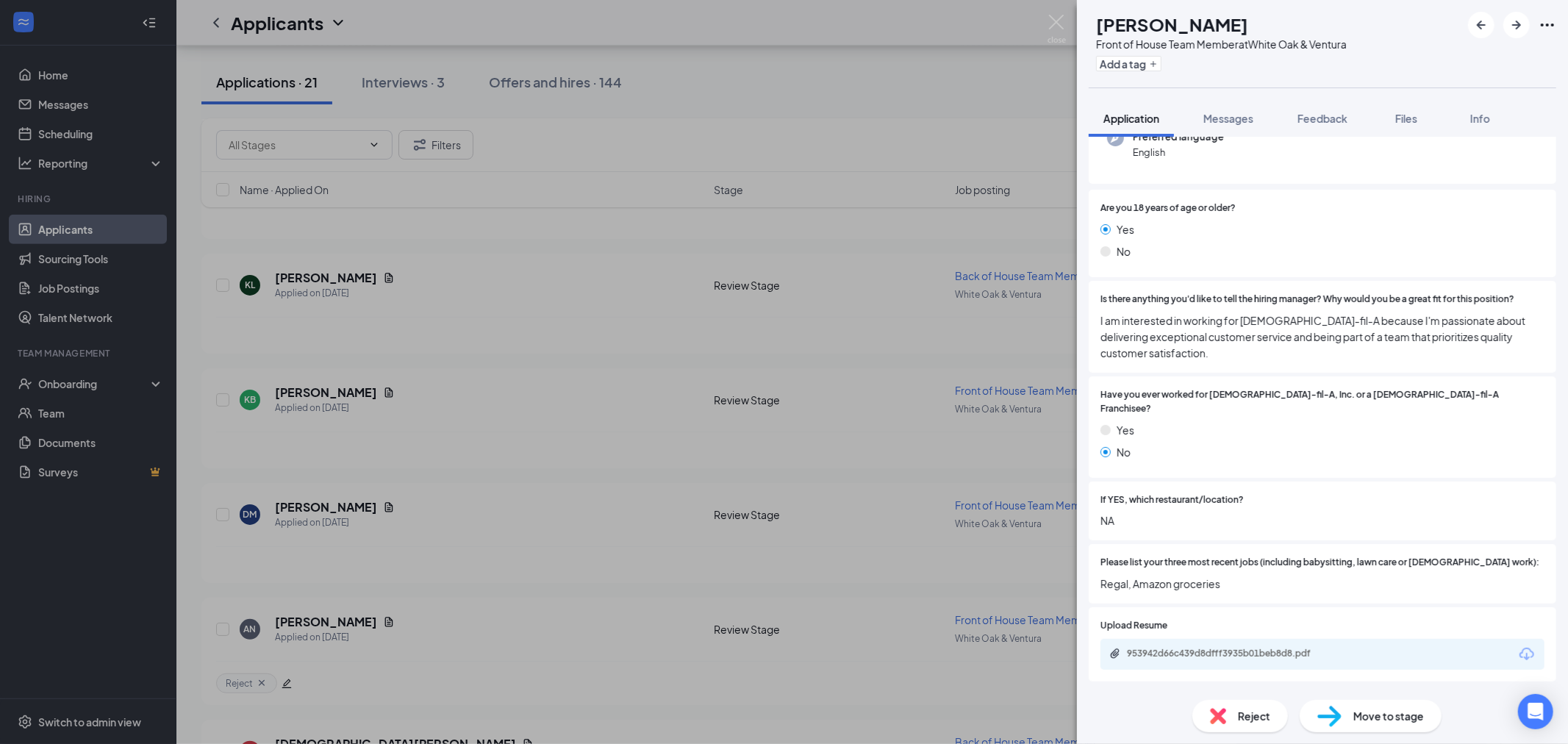
click at [207, 496] on div "KB [PERSON_NAME] Front of House Team Member at White Oak & Ventura Add a tag Ap…" at bounding box center [784, 372] width 1568 height 744
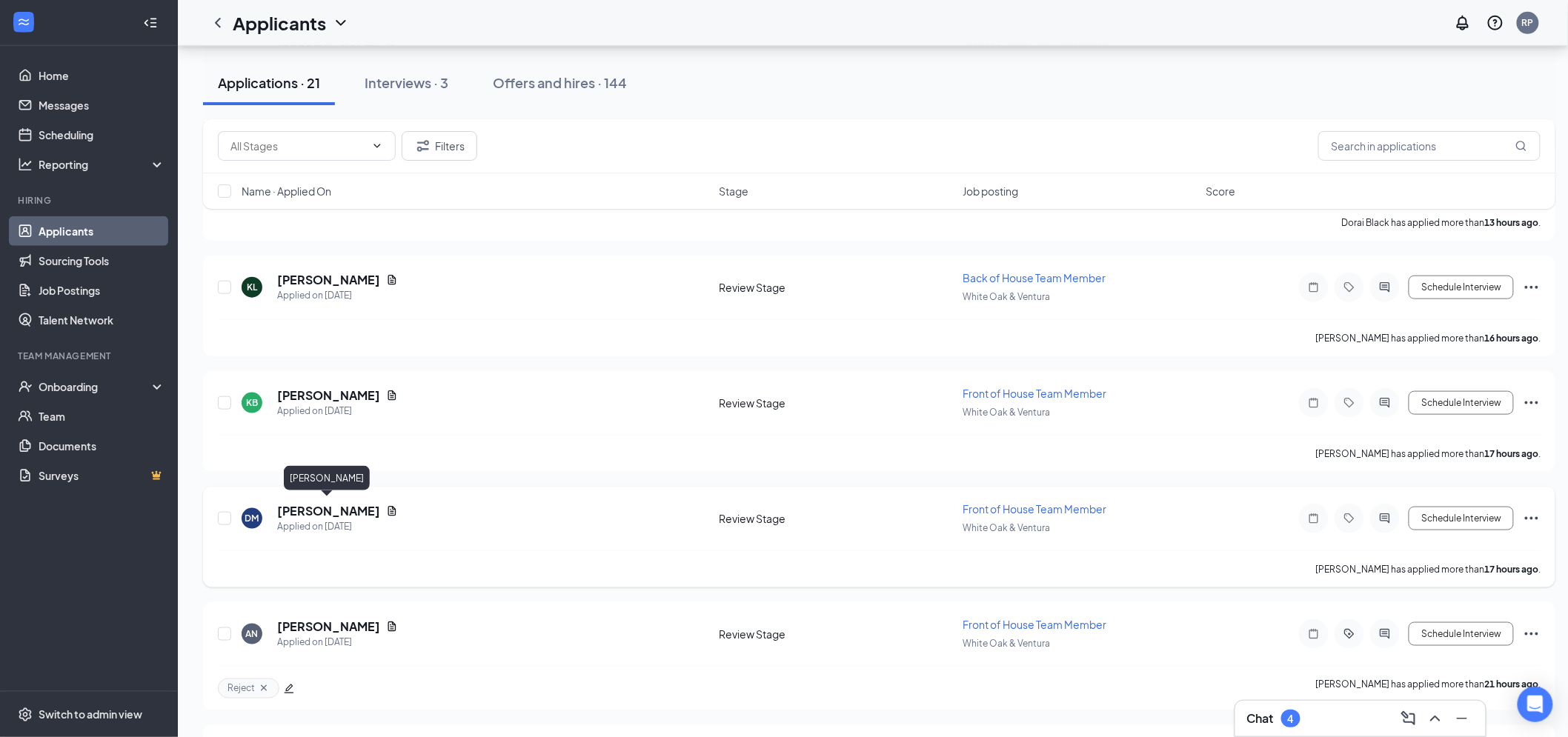
click at [306, 503] on h5 "[PERSON_NAME]" at bounding box center [328, 510] width 103 height 16
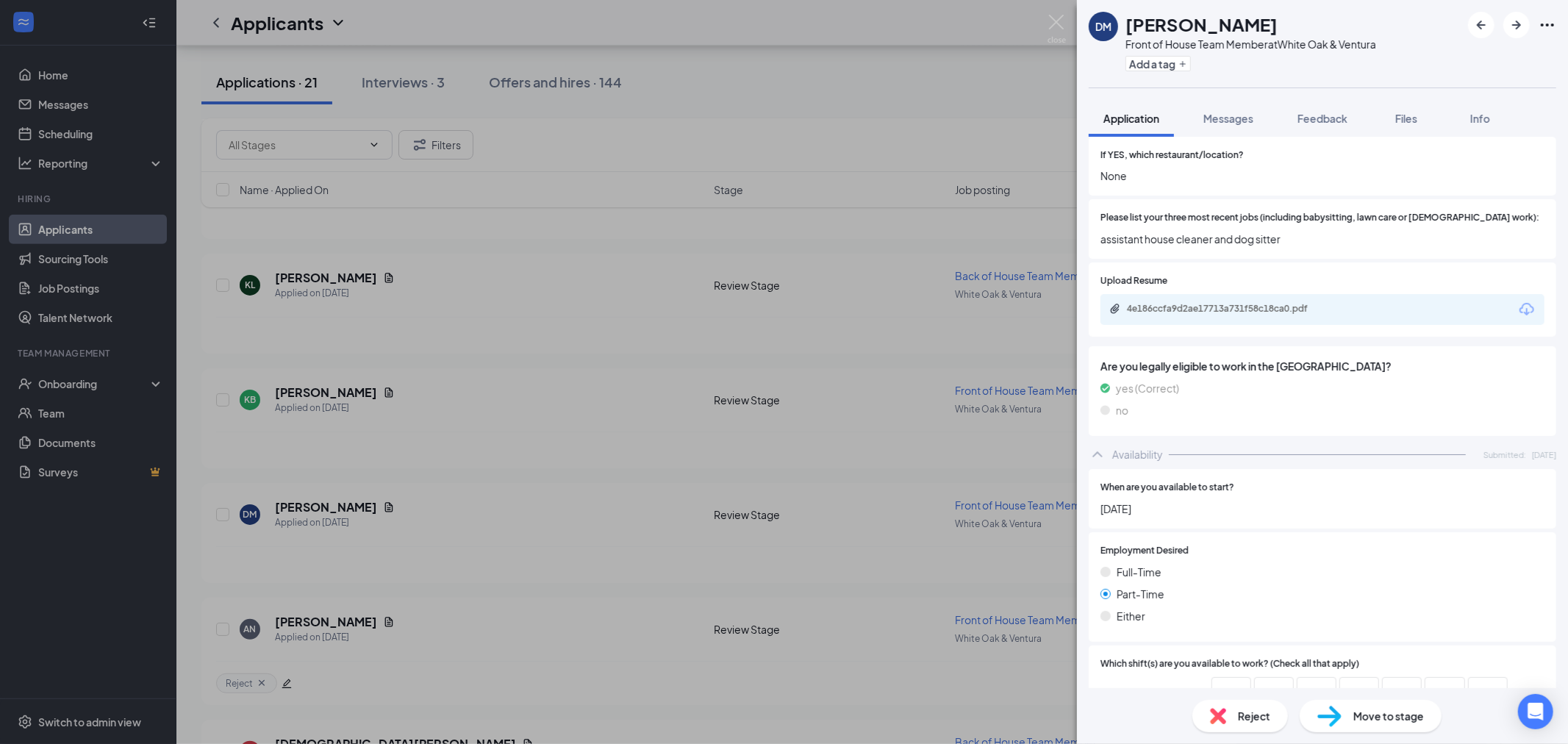
scroll to position [327, 0]
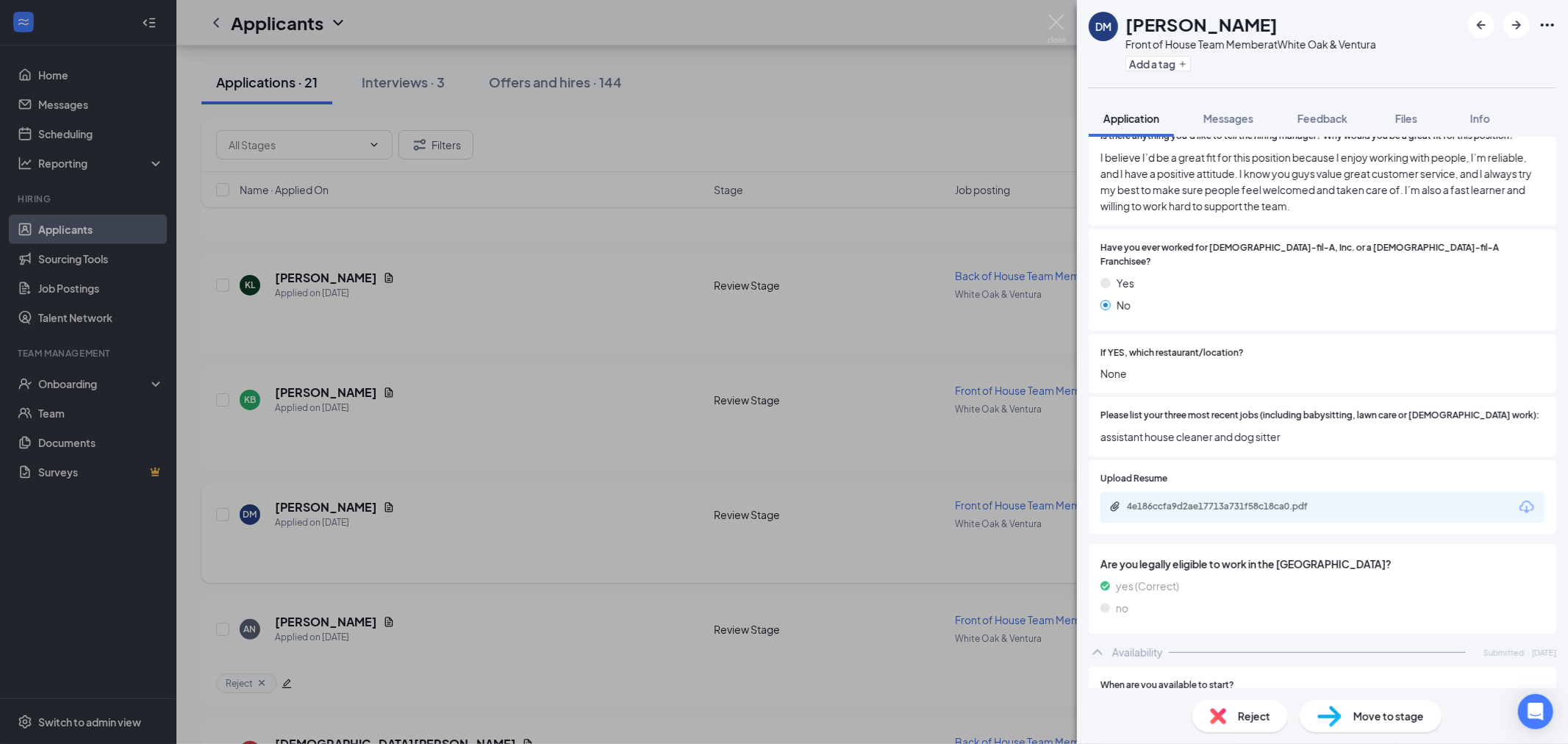
click at [739, 493] on div "DM [PERSON_NAME] Front of House Team Member at White Oak & Ventura Add a tag Ap…" at bounding box center [784, 372] width 1568 height 744
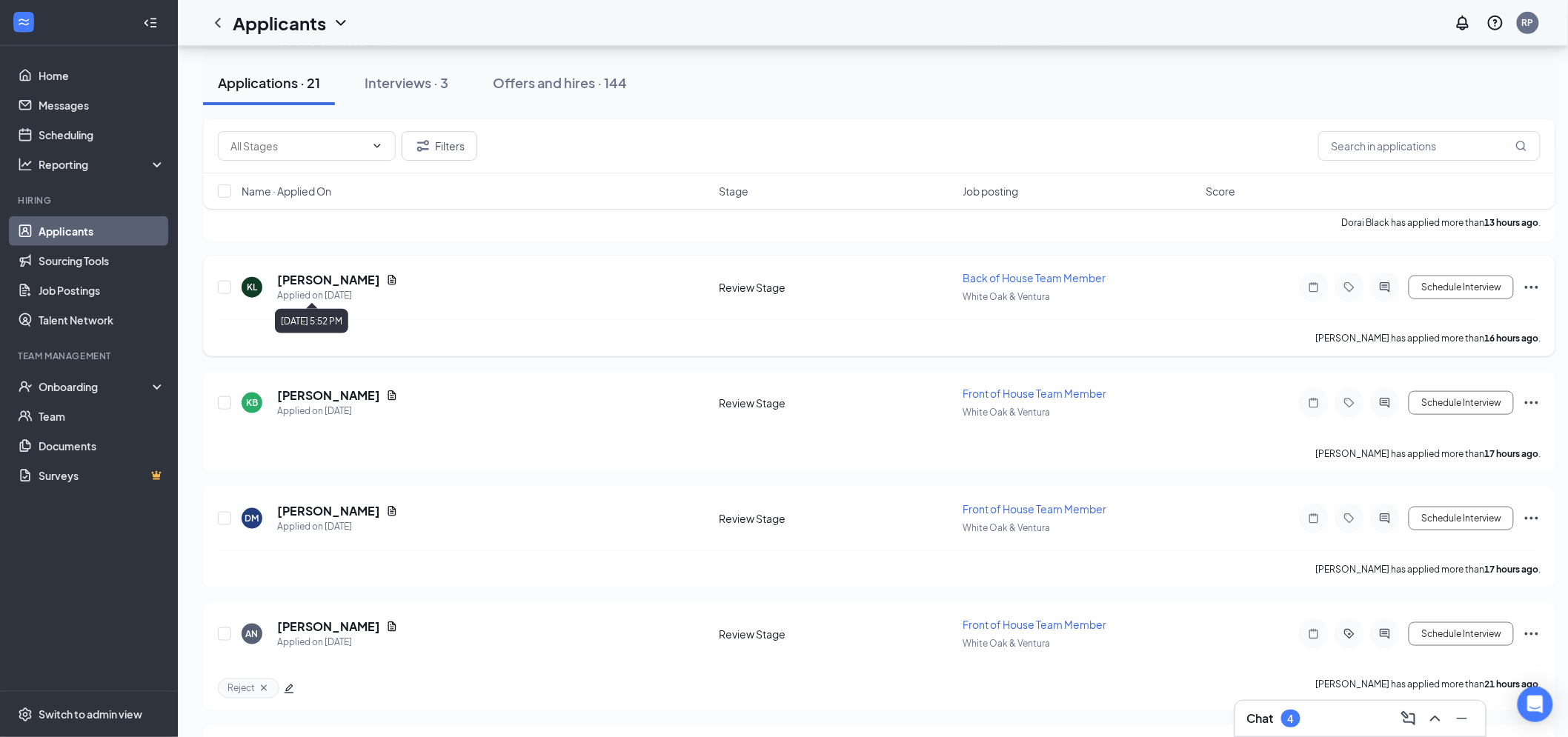
click at [331, 288] on div "Applied on [DATE]" at bounding box center [337, 295] width 120 height 15
click at [331, 276] on h5 "[PERSON_NAME]" at bounding box center [328, 280] width 103 height 16
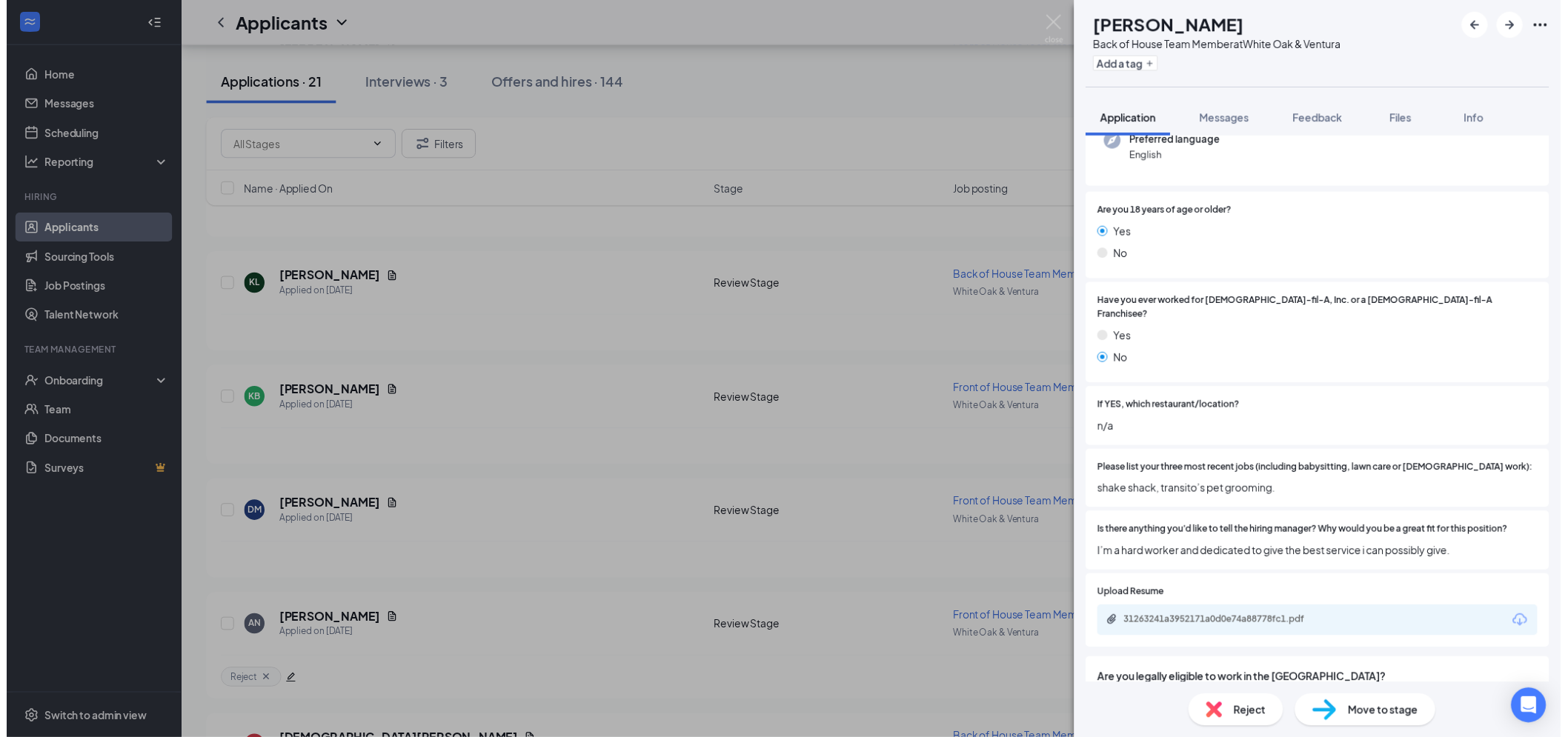
scroll to position [164, 0]
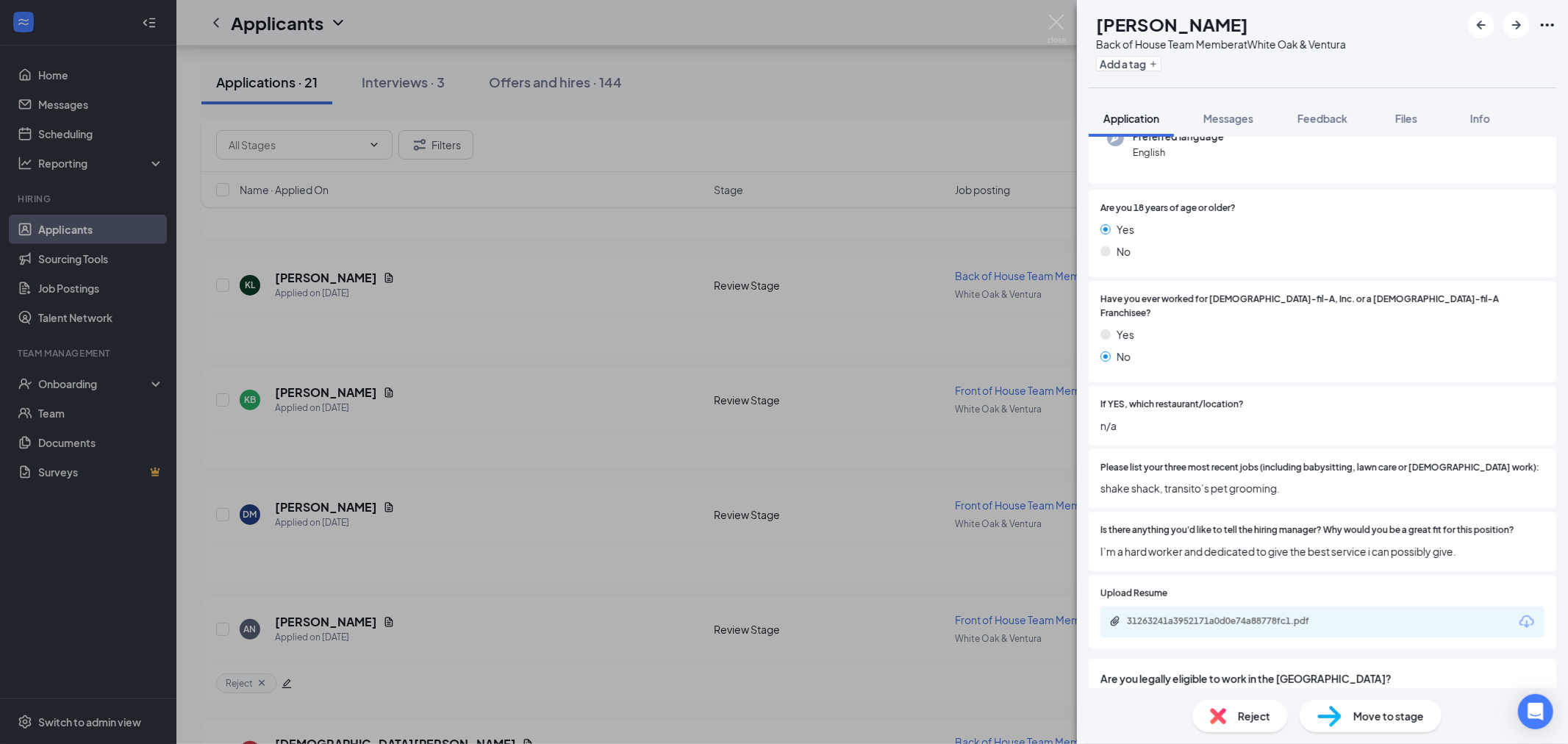
click at [511, 415] on div "[PERSON_NAME] Back of House Team Member at [GEOGRAPHIC_DATA] & Ventura Add a ta…" at bounding box center [784, 372] width 1568 height 744
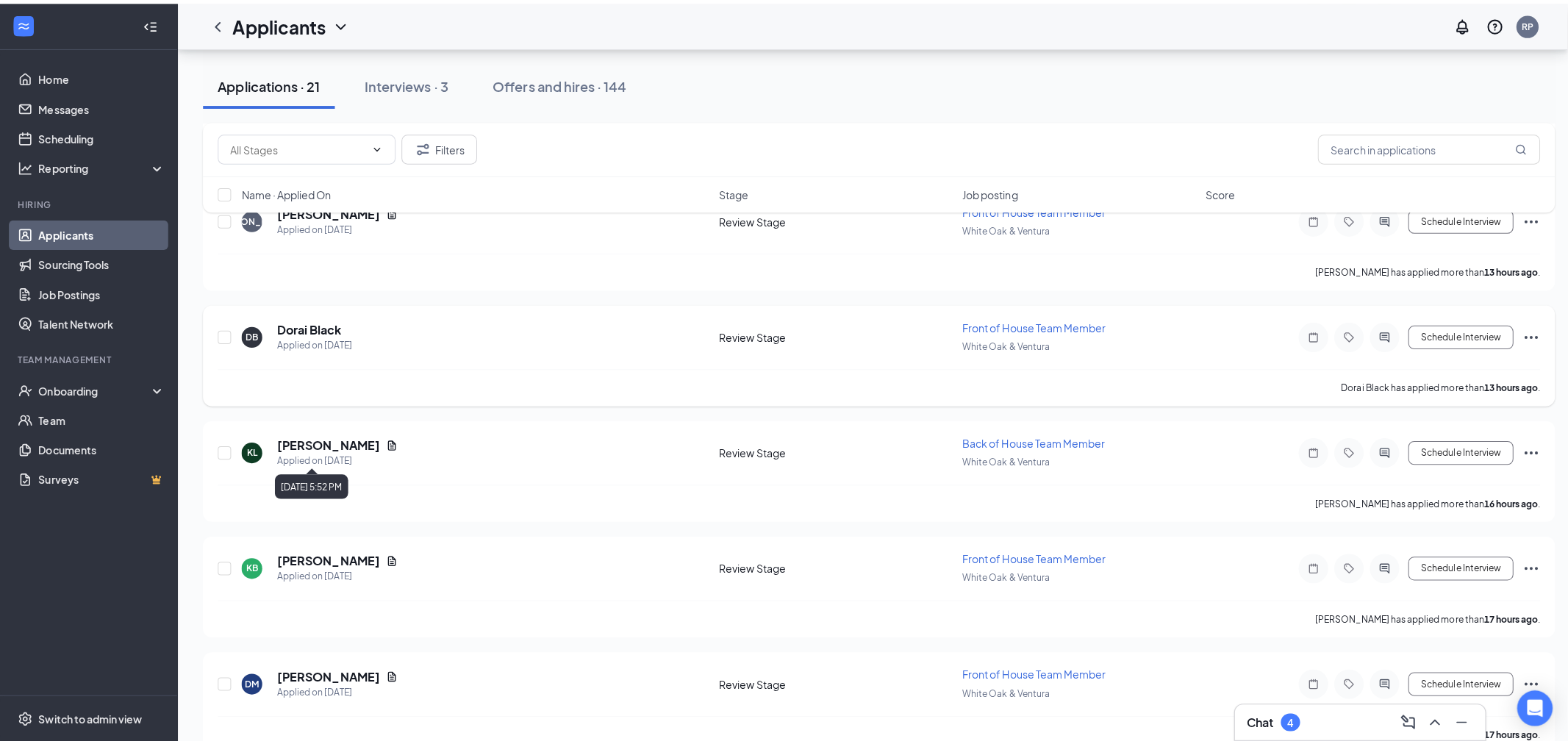
scroll to position [327, 0]
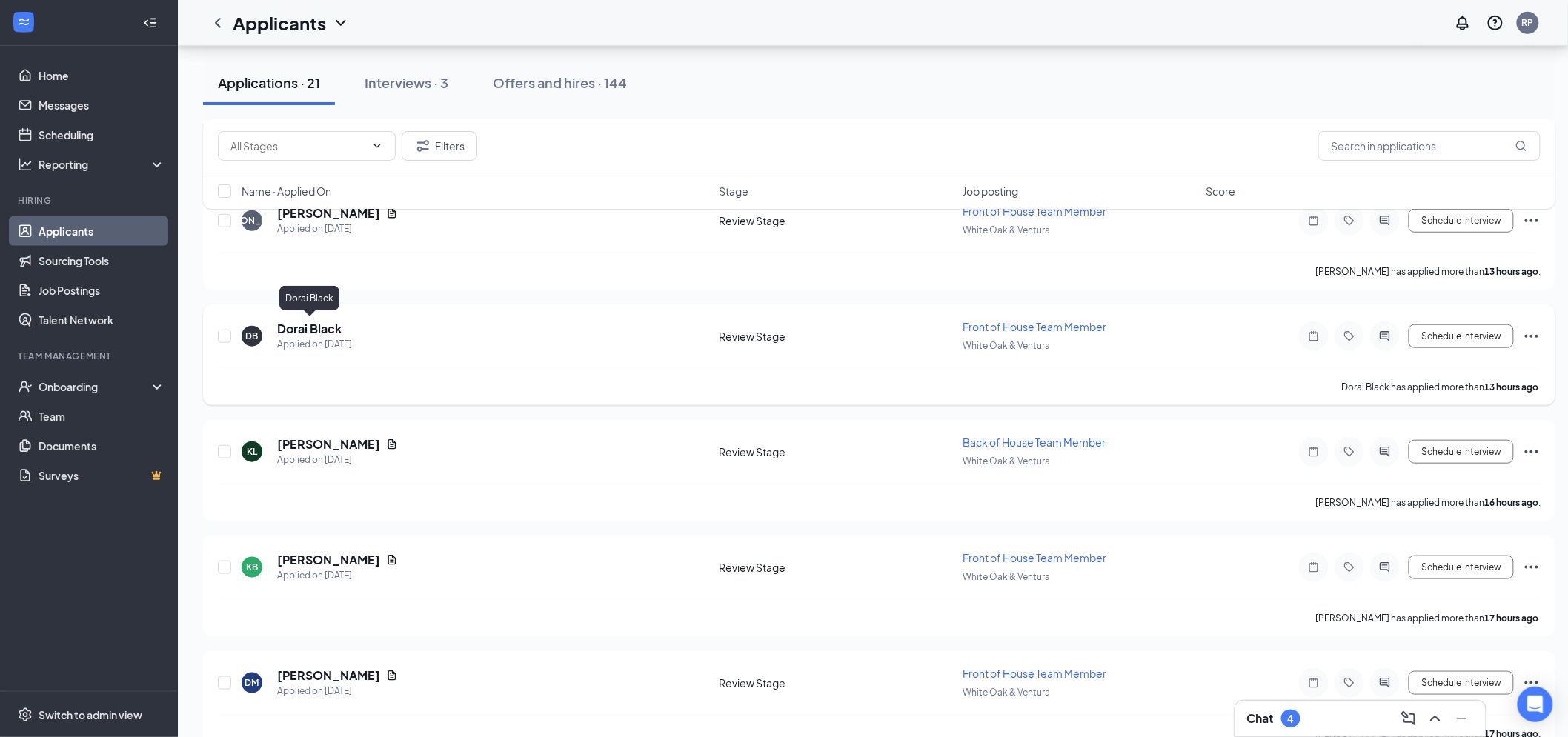
click at [309, 316] on body "Home Messages Scheduling Reporting Hiring Applicants Sourcing Tools Job Posting…" at bounding box center [784, 39] width 1568 height 737
click at [306, 326] on h5 "Dorai Black" at bounding box center [309, 328] width 64 height 16
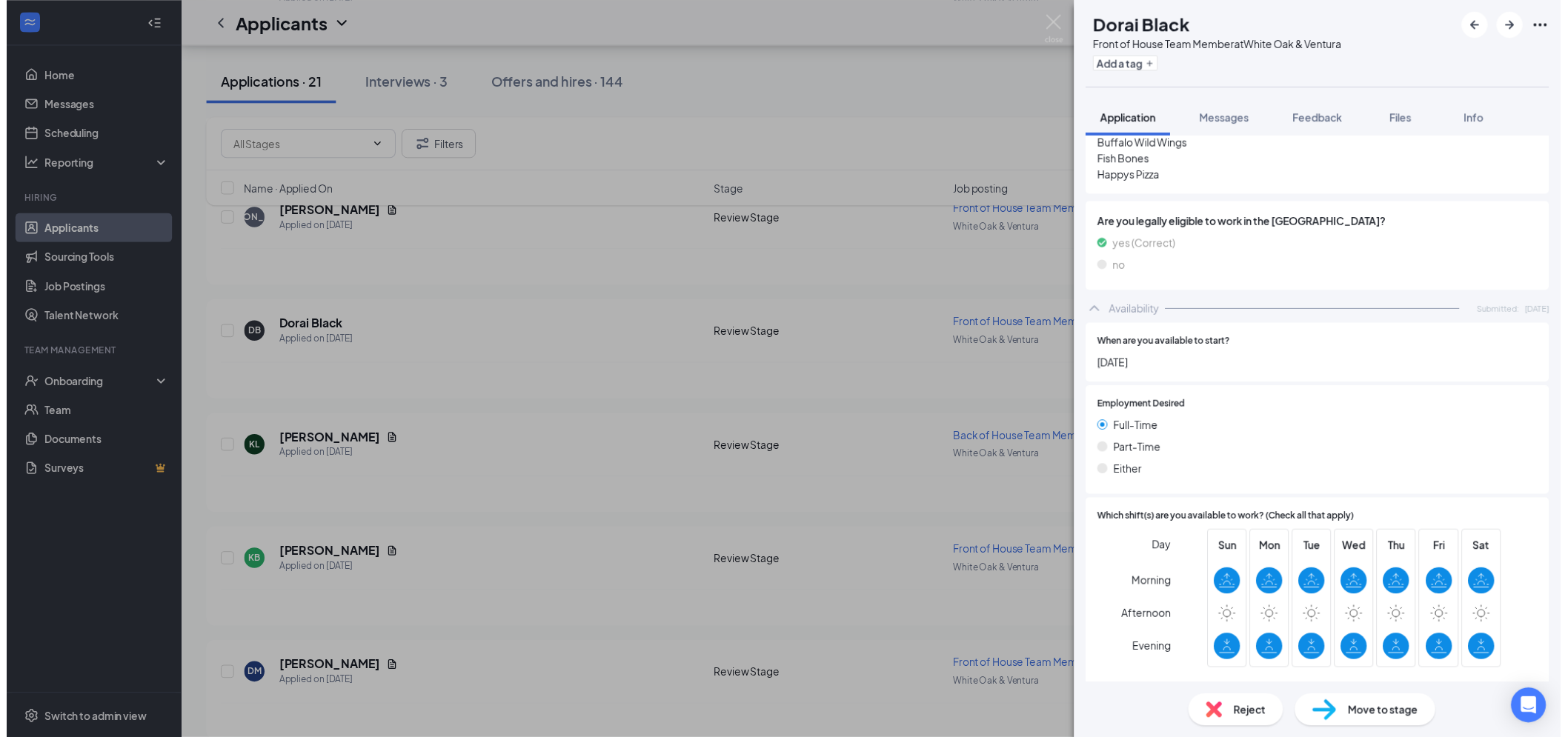
scroll to position [657, 0]
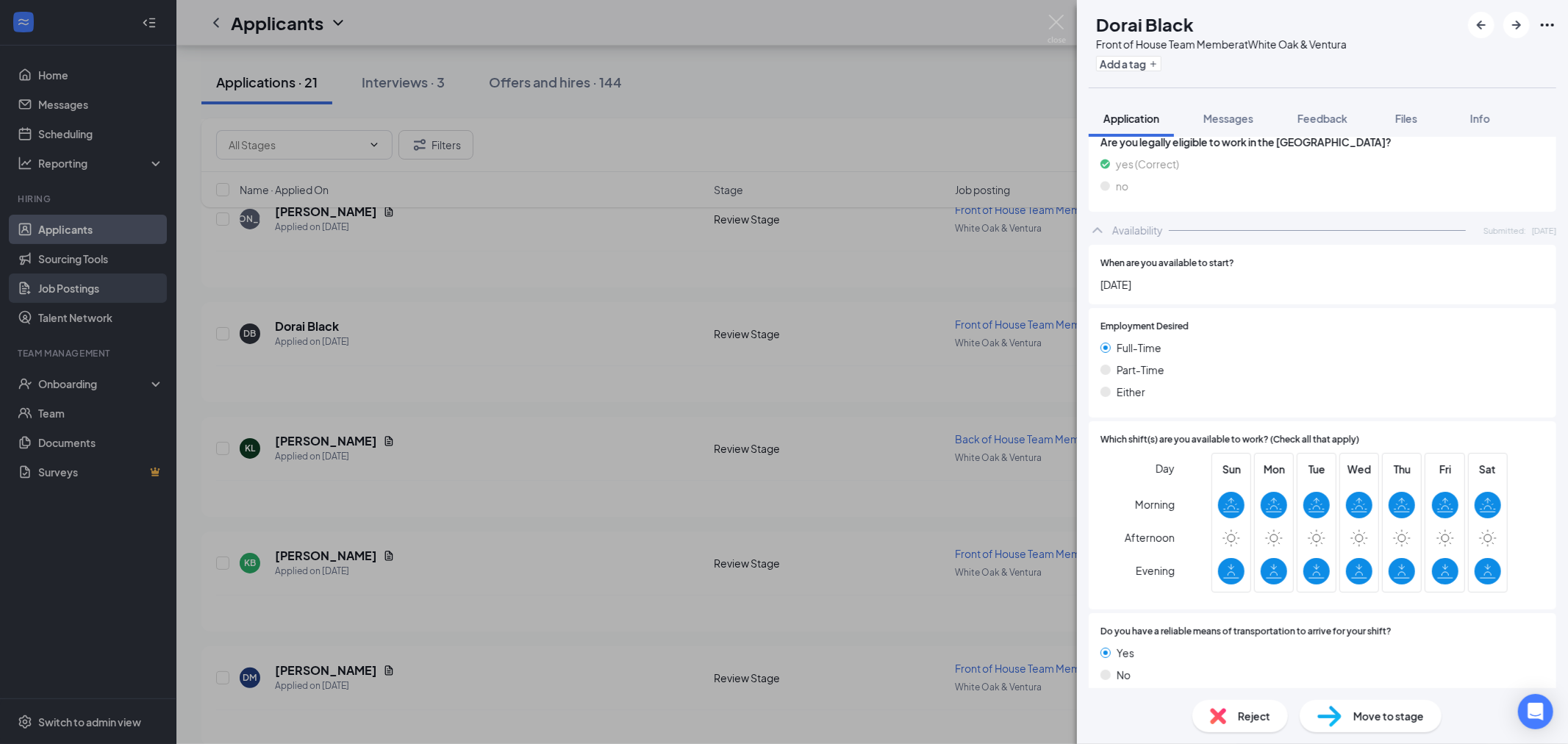
click at [0, 328] on div "[PERSON_NAME] Black Front of House Team Member at White Oak & Ventura Add a tag…" at bounding box center [784, 372] width 1568 height 744
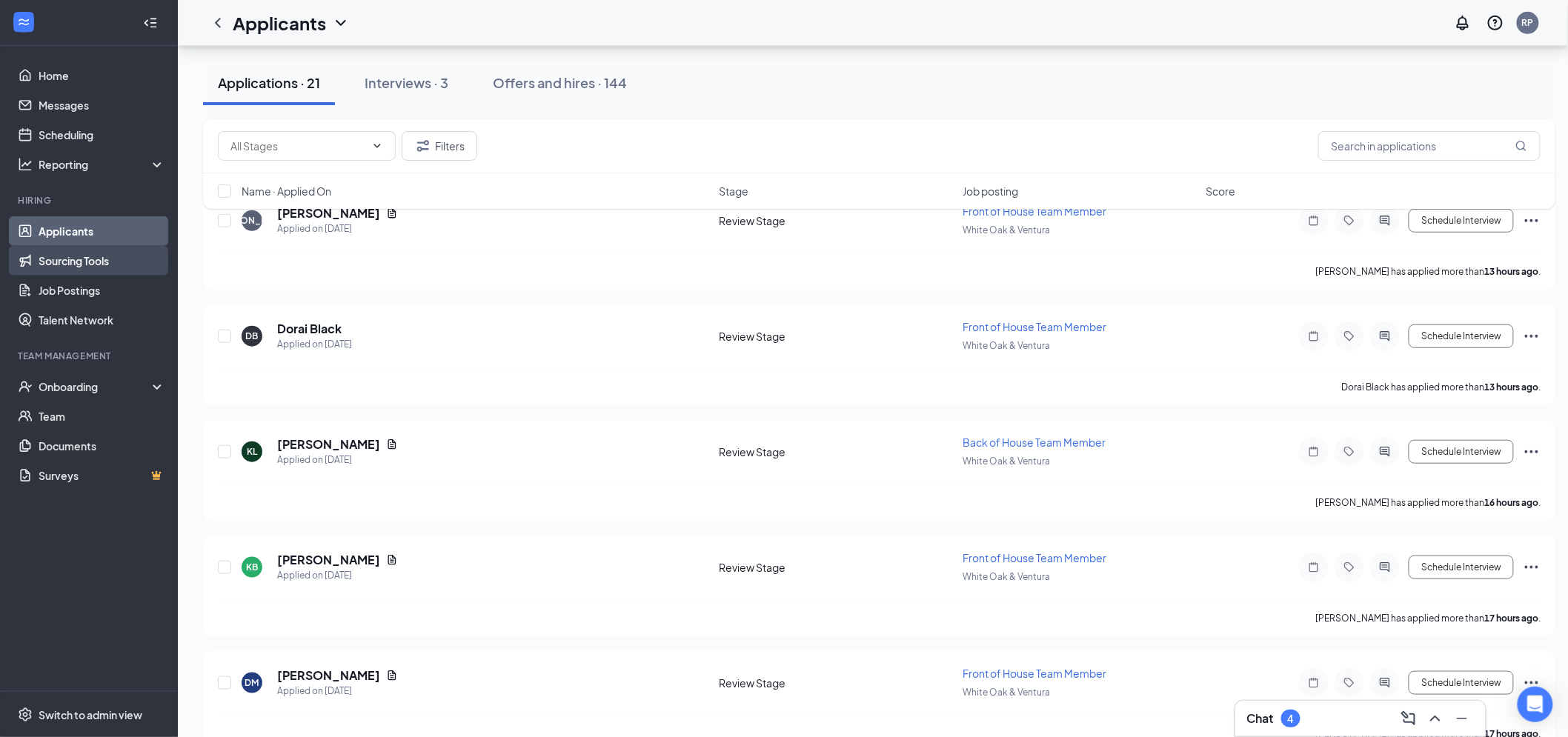
click at [61, 256] on link "Sourcing Tools" at bounding box center [102, 261] width 127 height 30
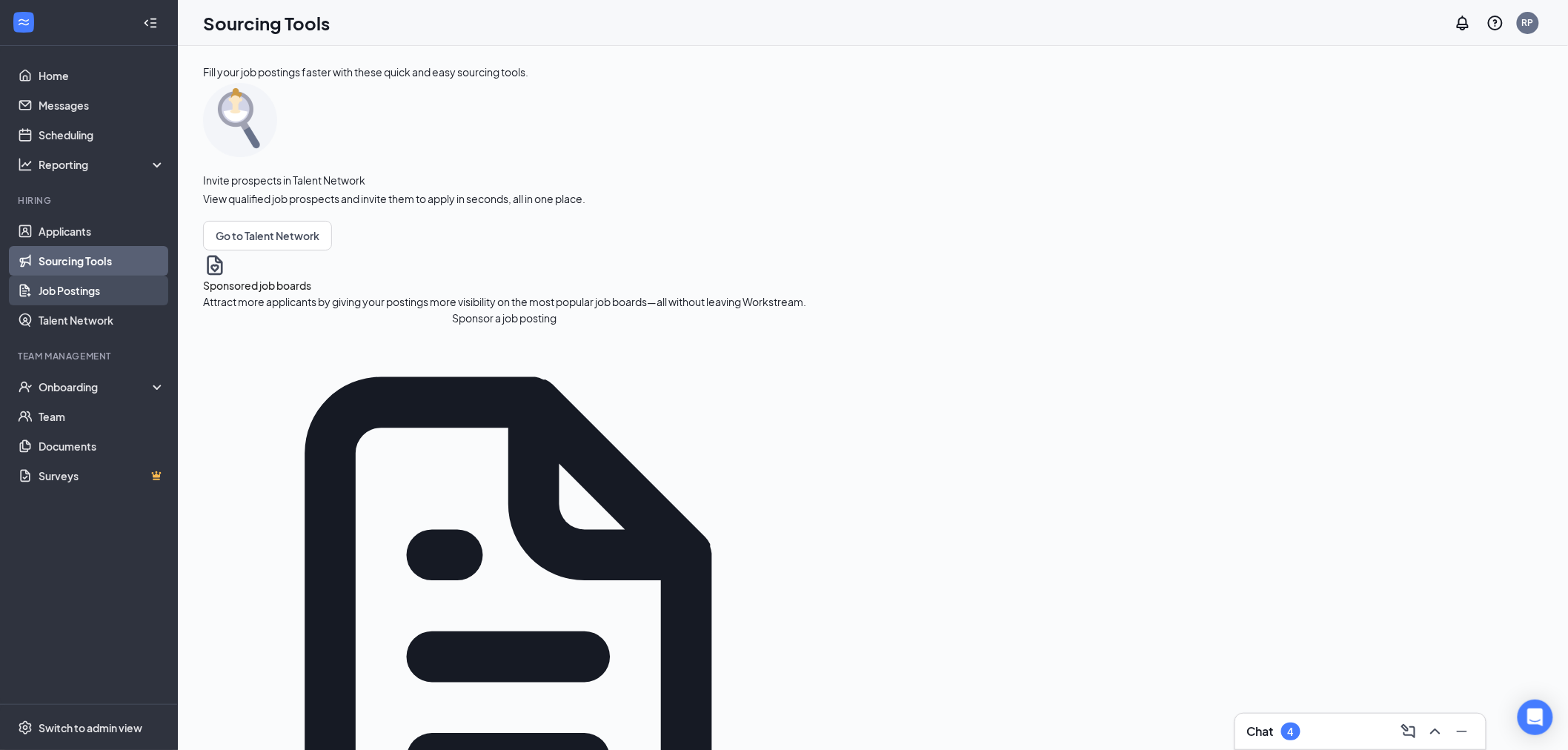
drag, startPoint x: 58, startPoint y: 277, endPoint x: 163, endPoint y: 228, distance: 115.9
click at [58, 276] on link "Job Postings" at bounding box center [102, 290] width 127 height 30
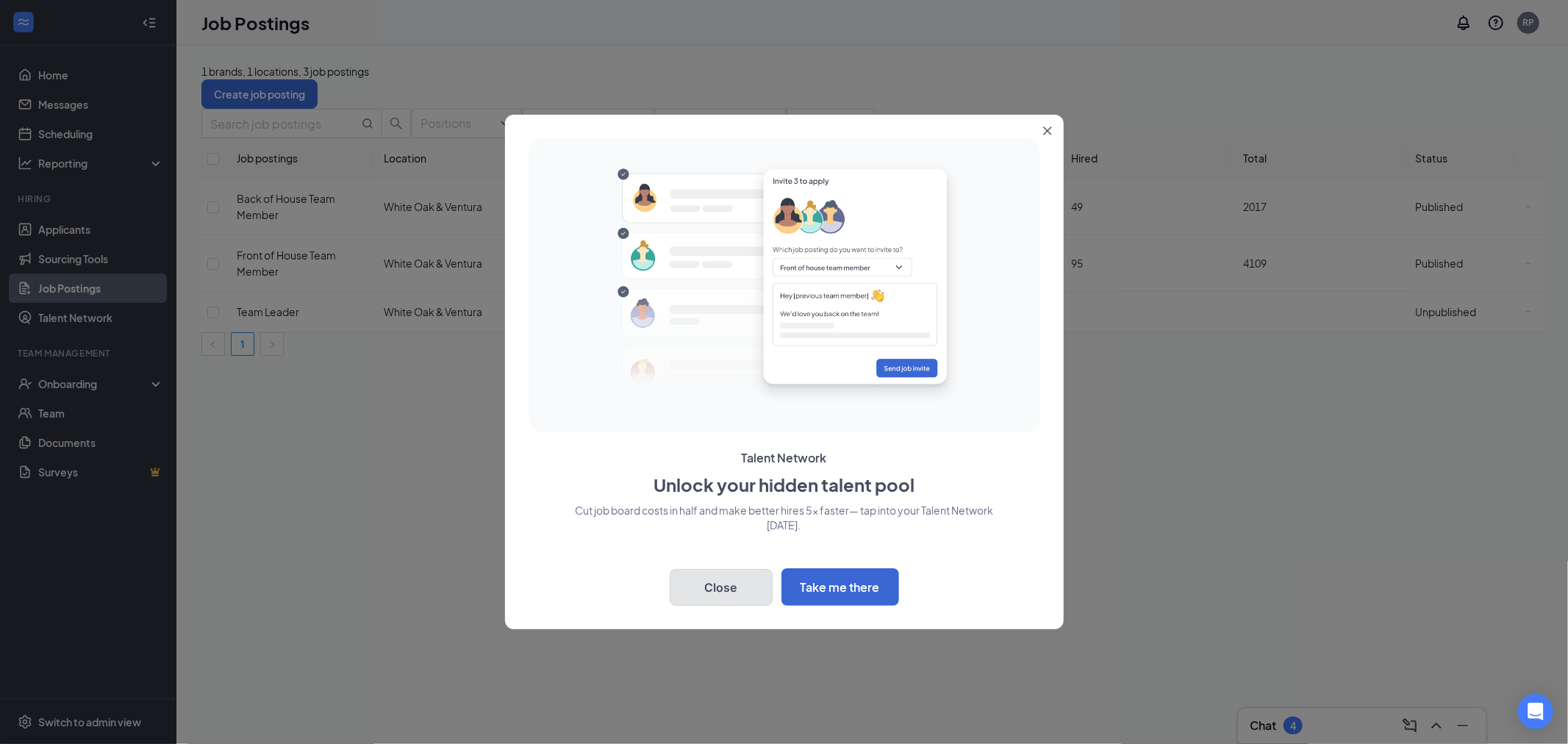
click at [753, 588] on button "Close" at bounding box center [721, 587] width 103 height 36
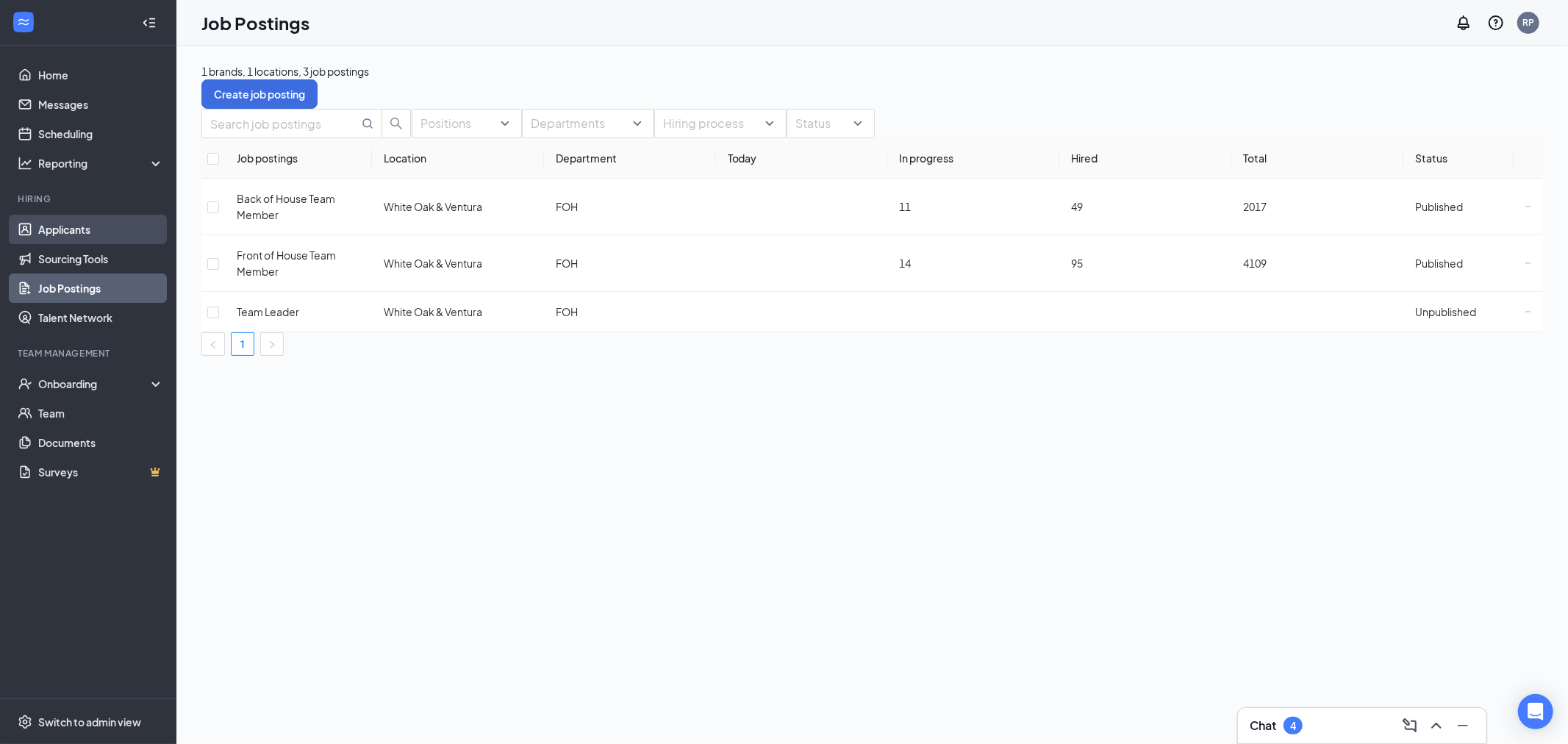
click at [115, 236] on link "Applicants" at bounding box center [101, 230] width 126 height 29
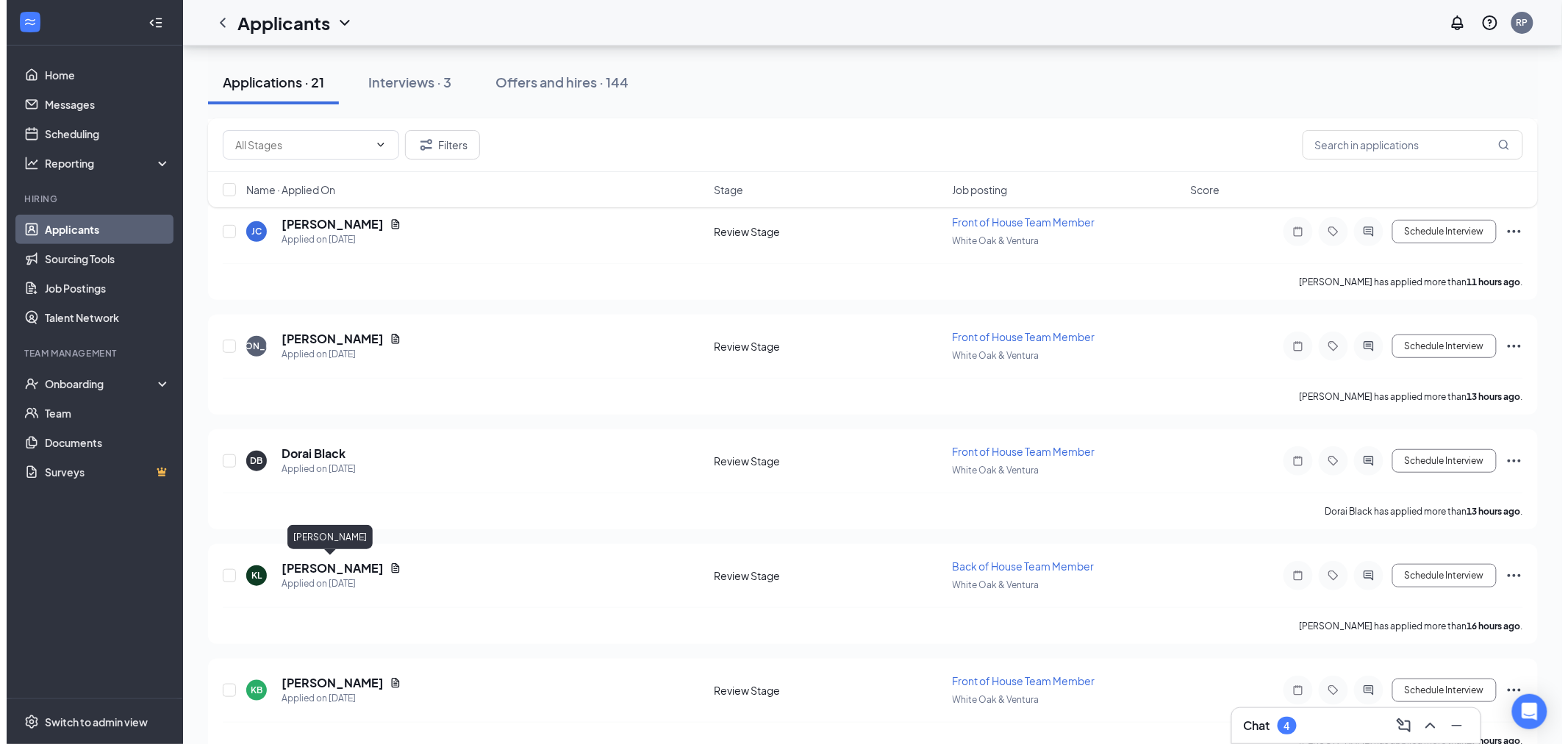
scroll to position [245, 0]
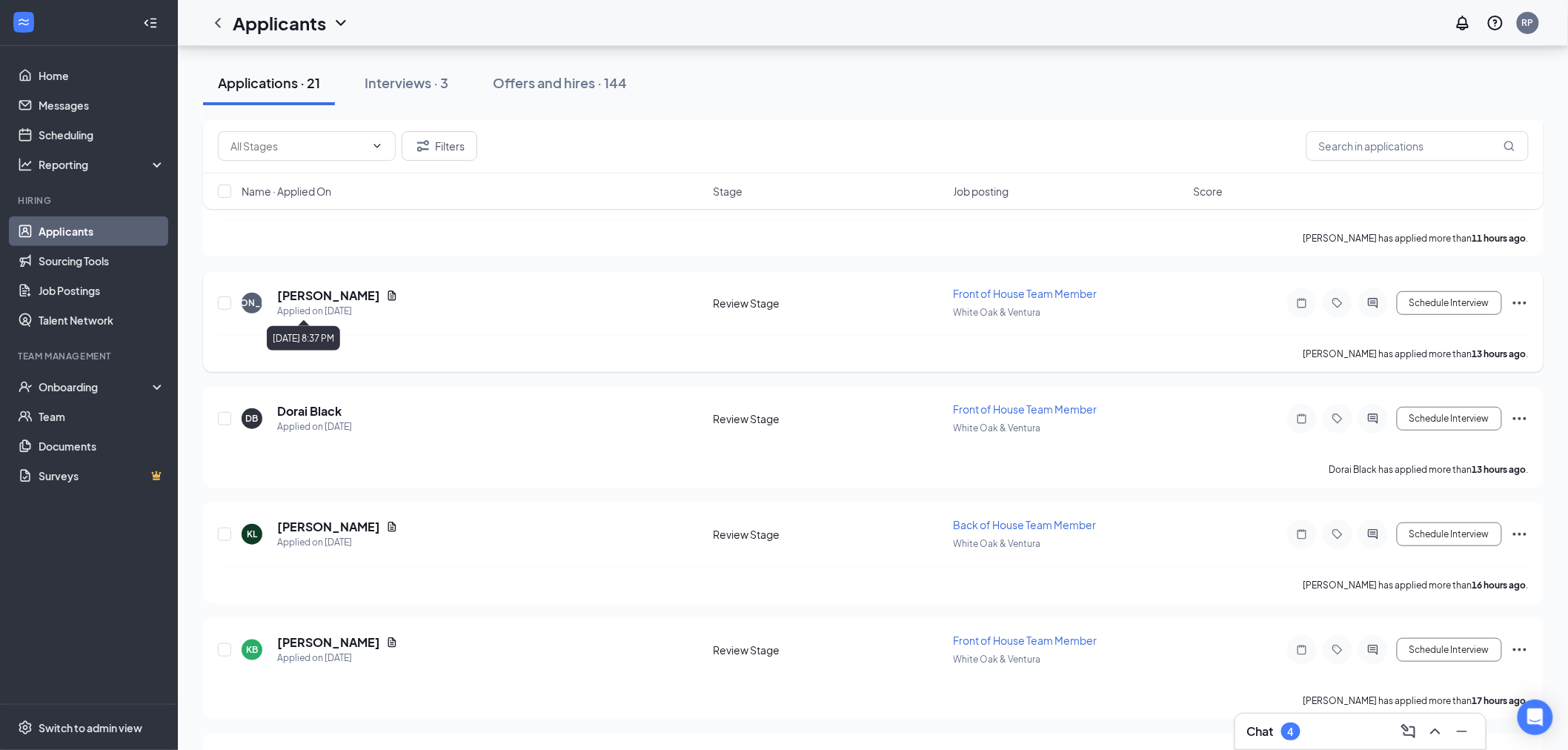
click at [331, 299] on h5 "[PERSON_NAME]" at bounding box center [328, 296] width 103 height 16
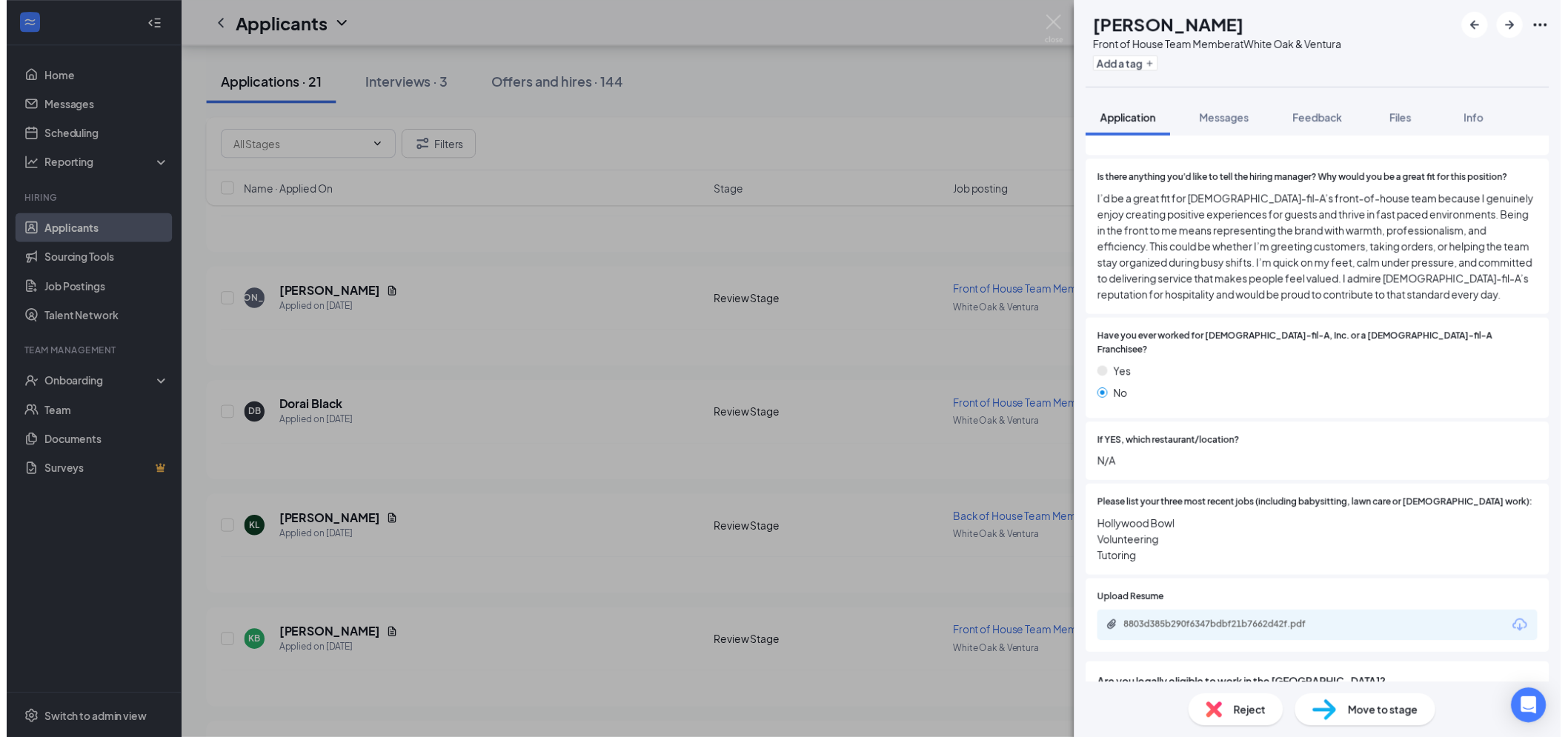
scroll to position [329, 0]
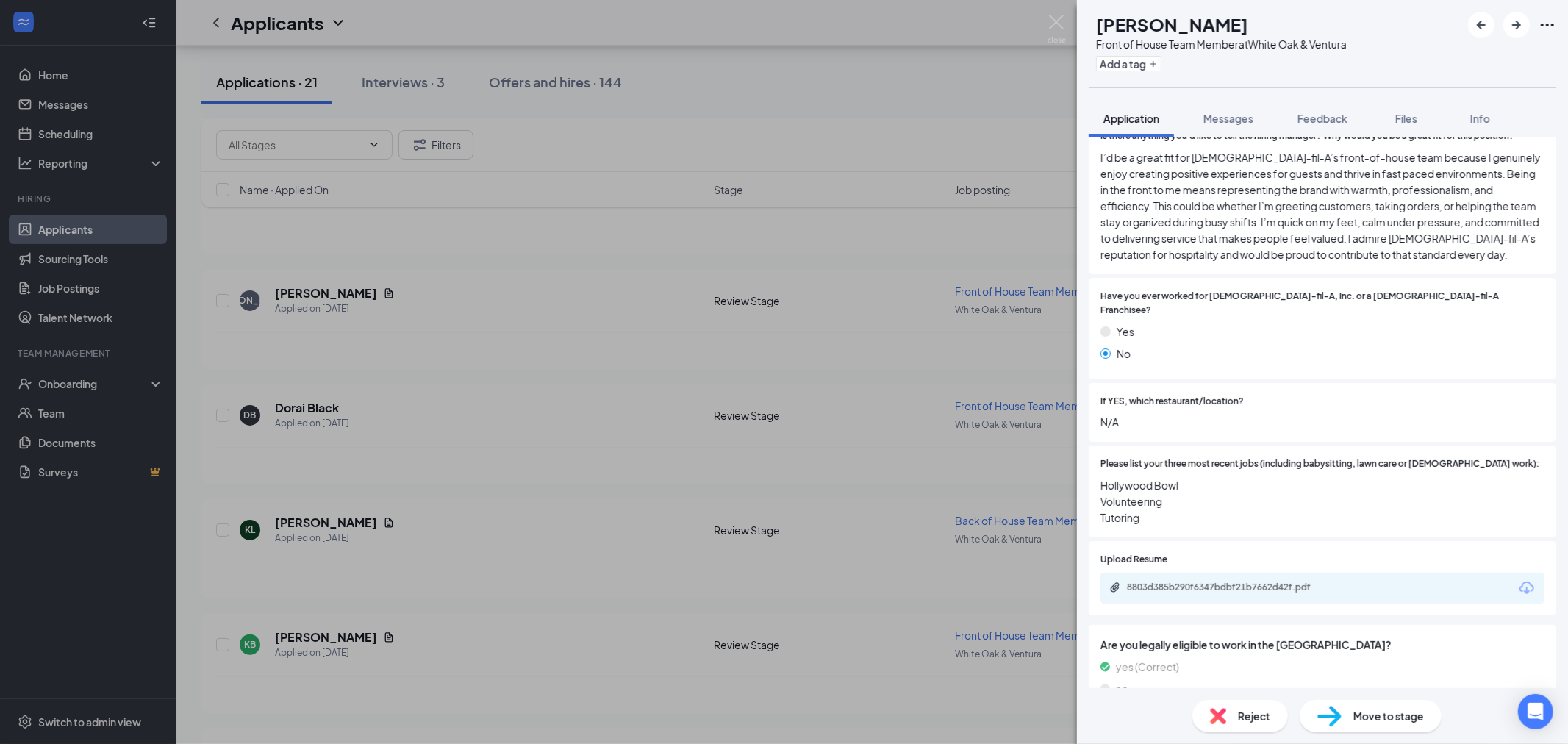
click at [732, 512] on div "[PERSON_NAME] Front of House Team Member at White Oak & Ventura Add a tag Appli…" at bounding box center [784, 372] width 1568 height 744
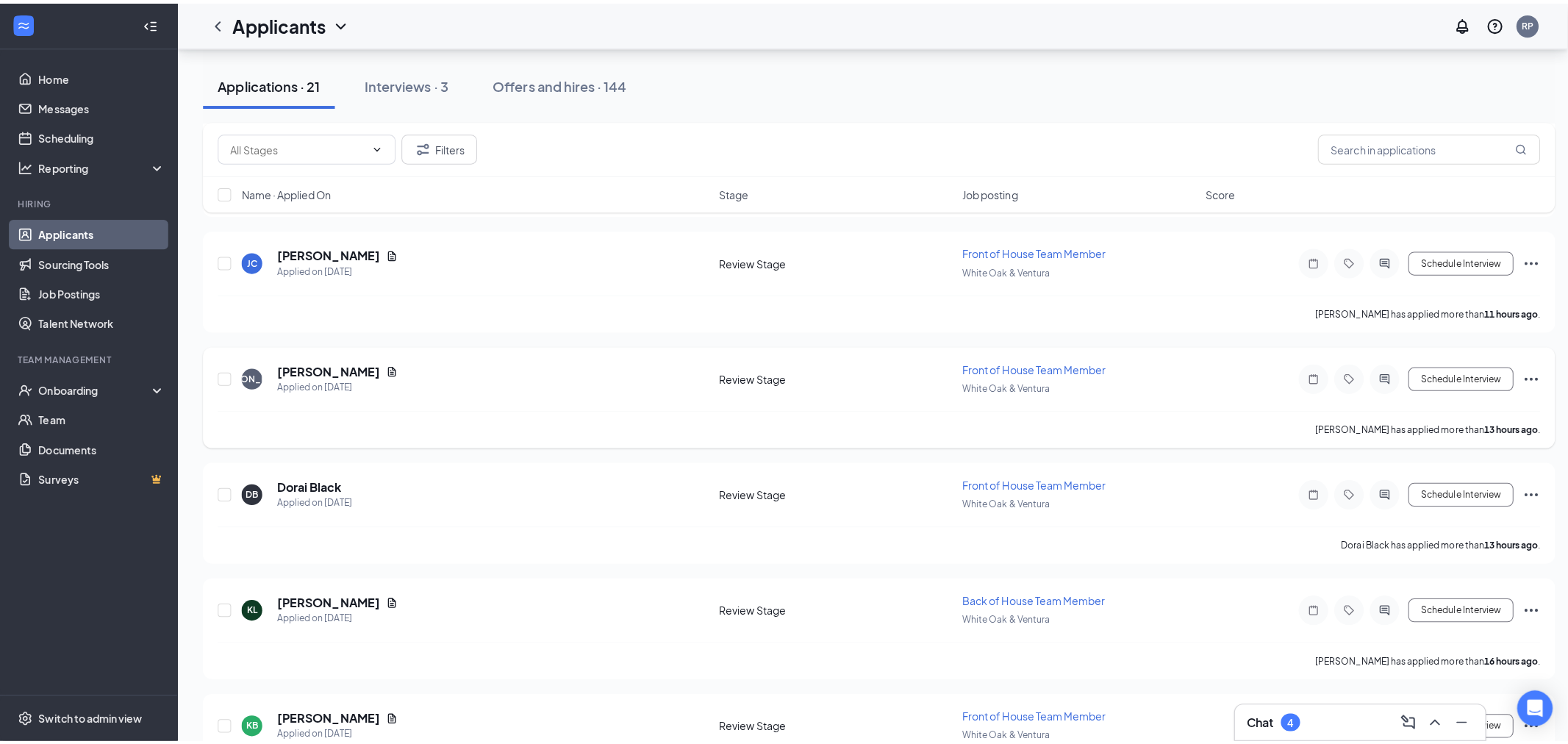
scroll to position [163, 0]
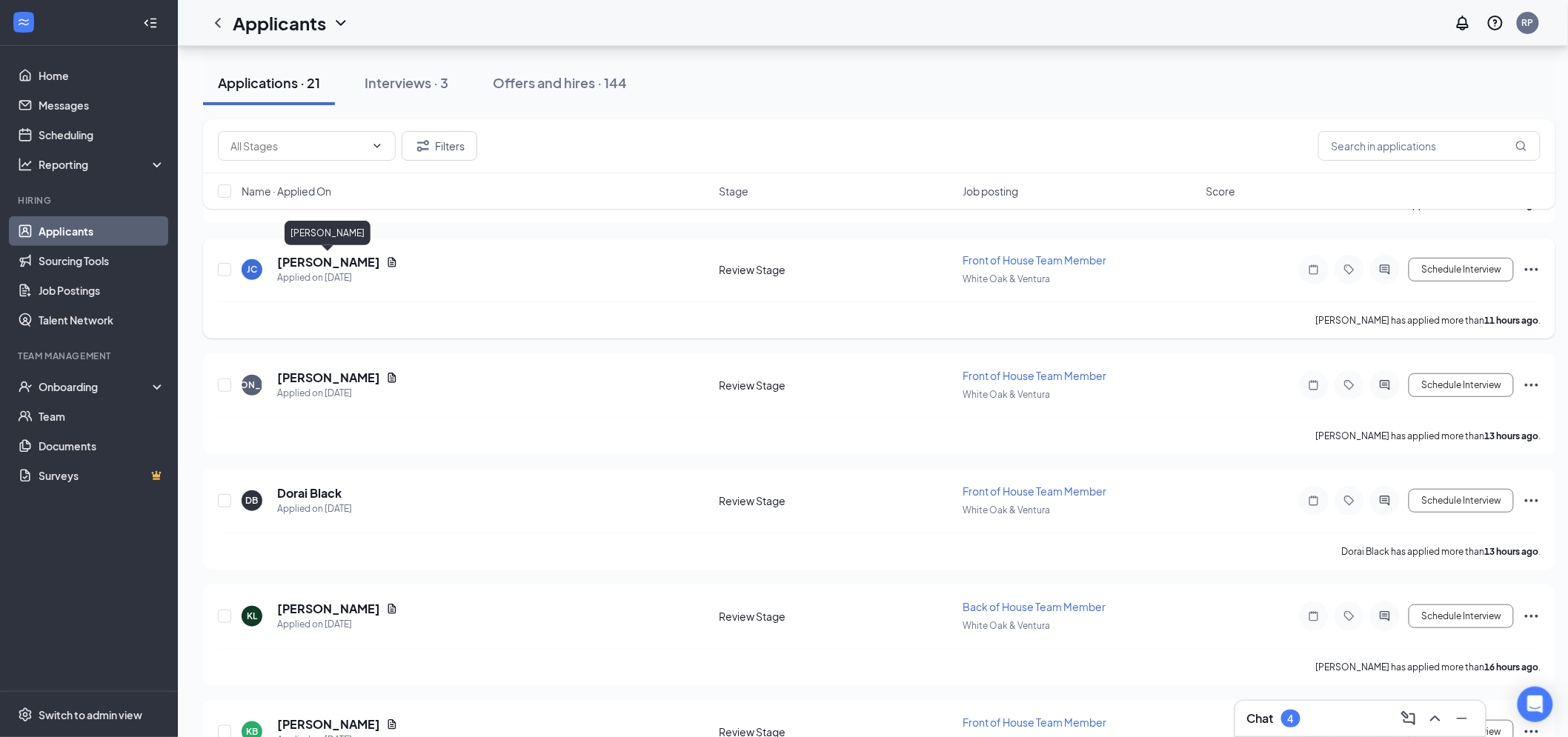
click at [325, 263] on h5 "[PERSON_NAME]" at bounding box center [328, 262] width 103 height 16
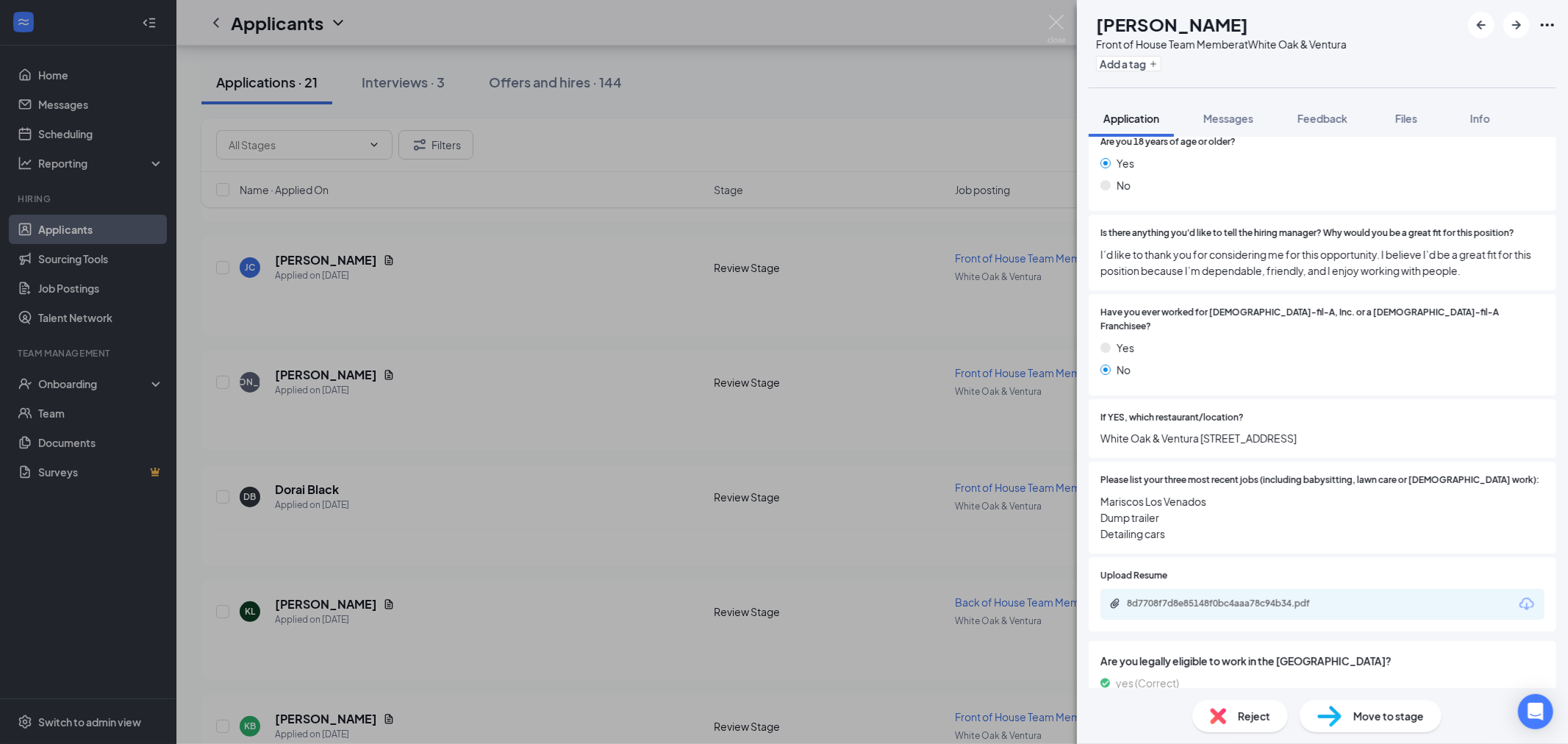
scroll to position [327, 0]
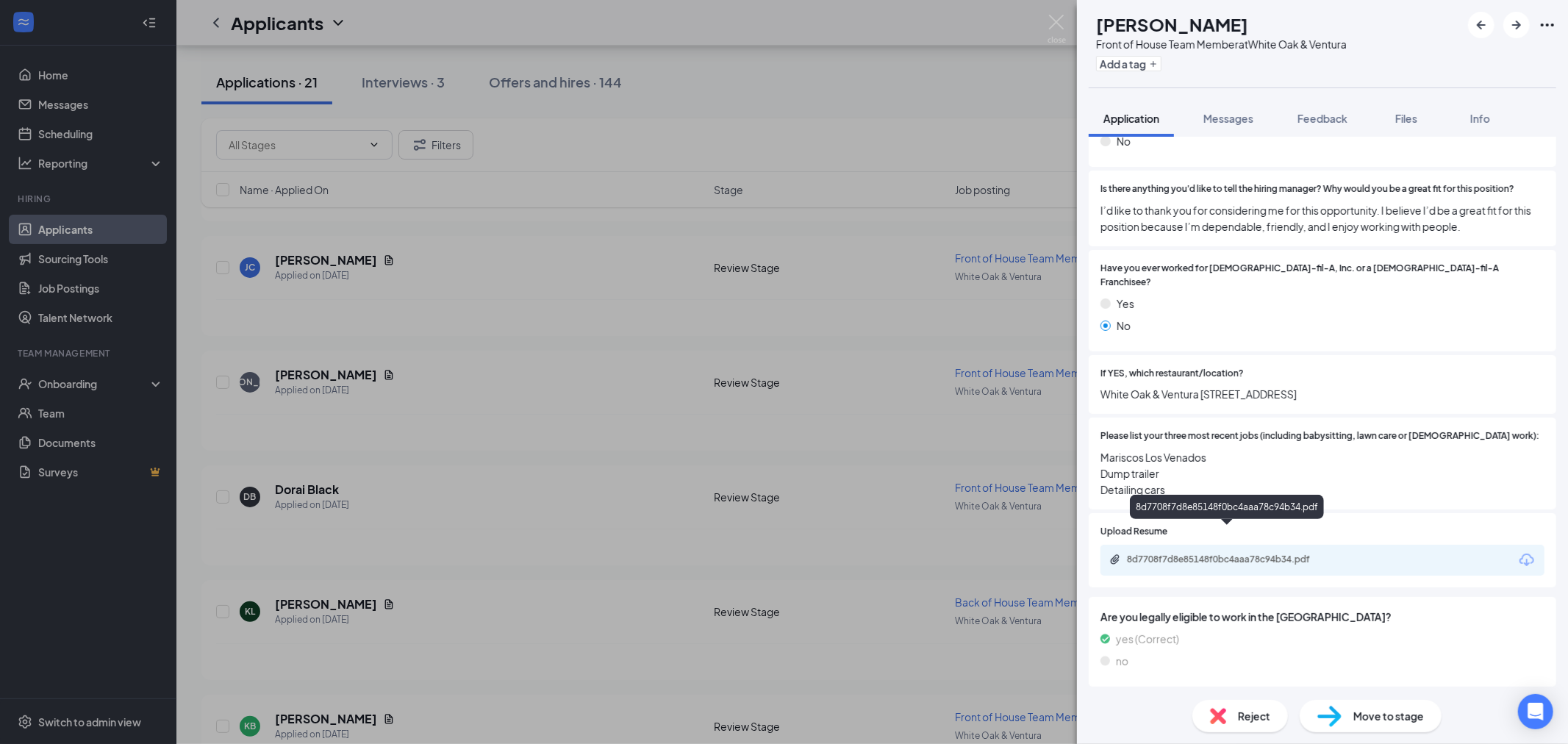
click at [1210, 553] on div "8d7708f7d8e85148f0bc4aaa78c94b34.pdf" at bounding box center [1229, 559] width 206 height 12
